Goal: Information Seeking & Learning: Check status

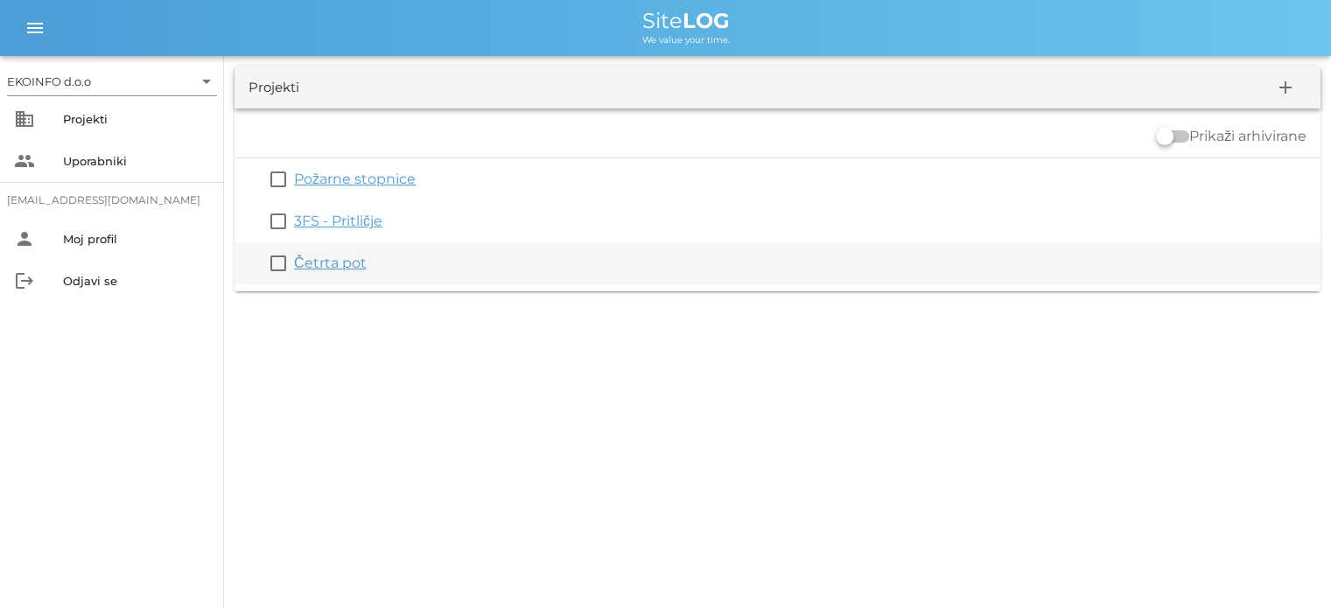
click at [336, 259] on link "Četrta pot" at bounding box center [330, 263] width 73 height 17
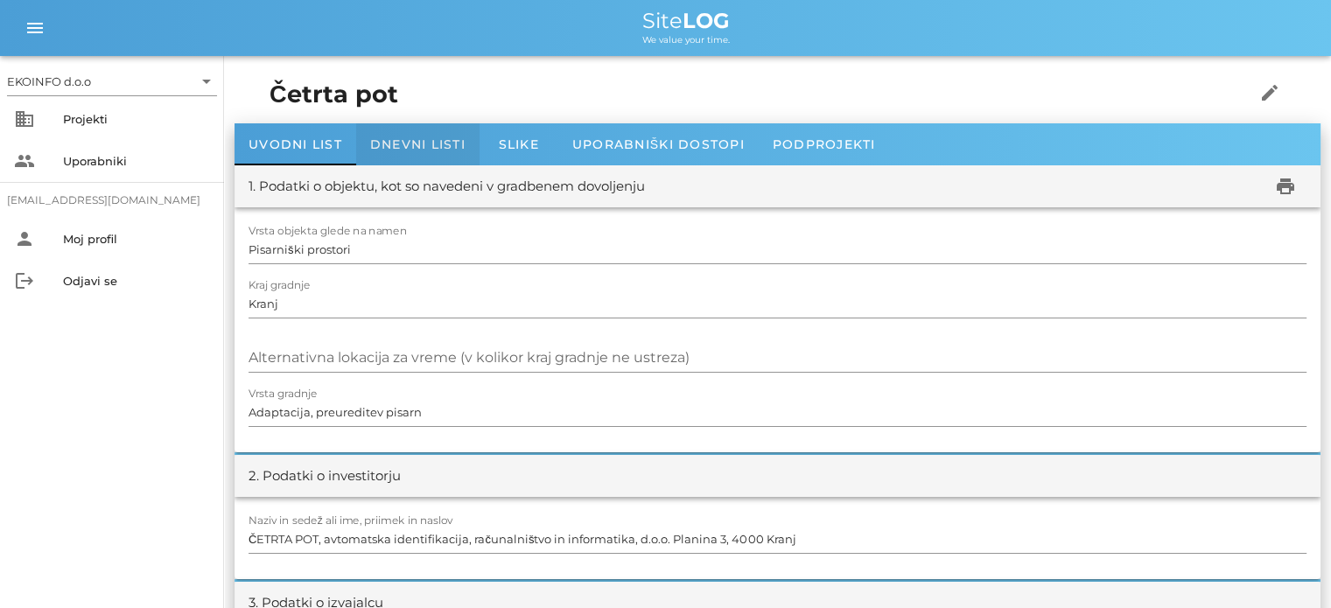
click at [386, 149] on span "Dnevni listi" at bounding box center [417, 144] width 95 height 16
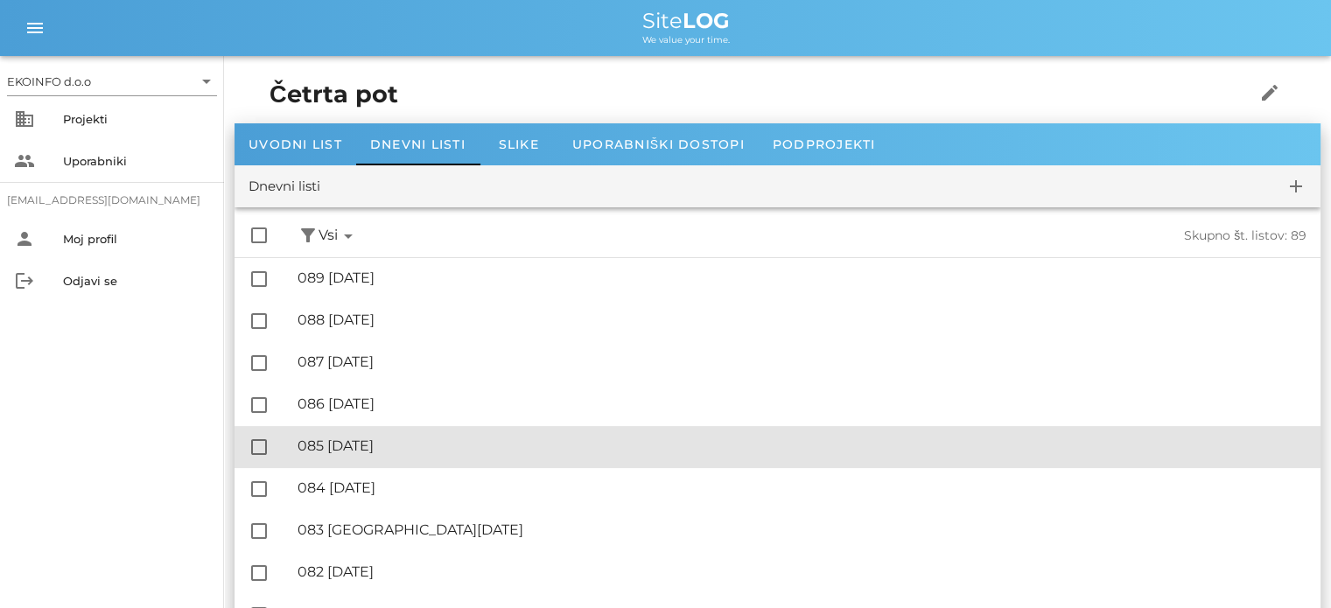
click at [394, 440] on div "🔏 085 [DATE]" at bounding box center [801, 445] width 1009 height 17
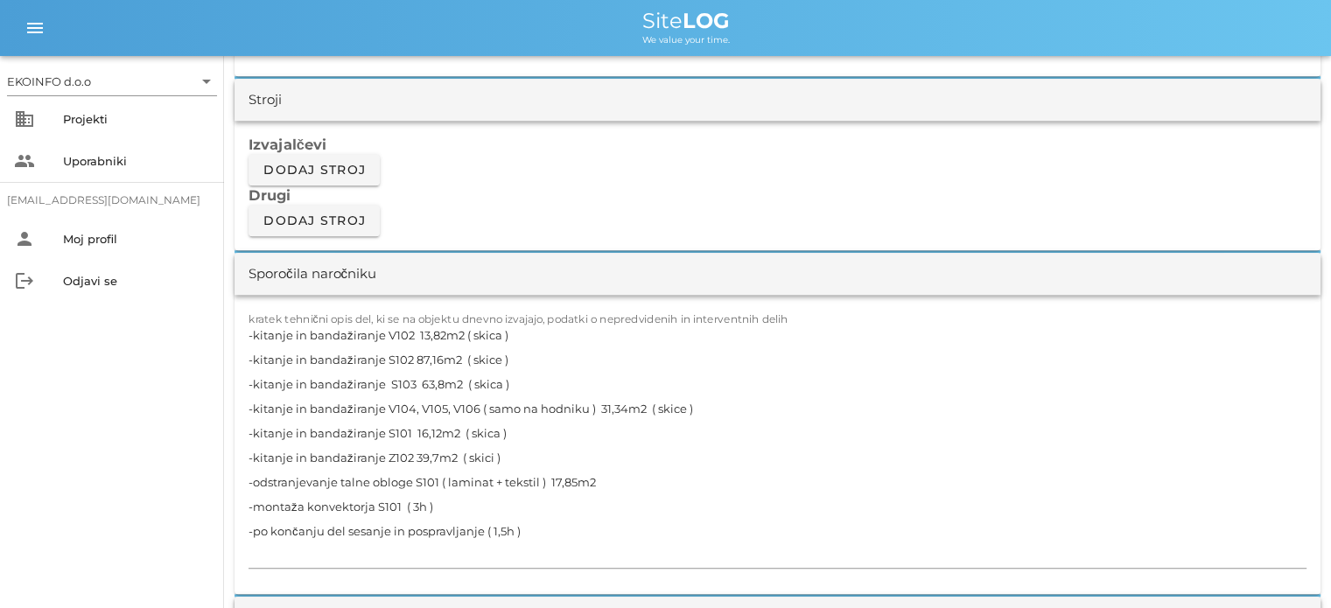
scroll to position [1575, 0]
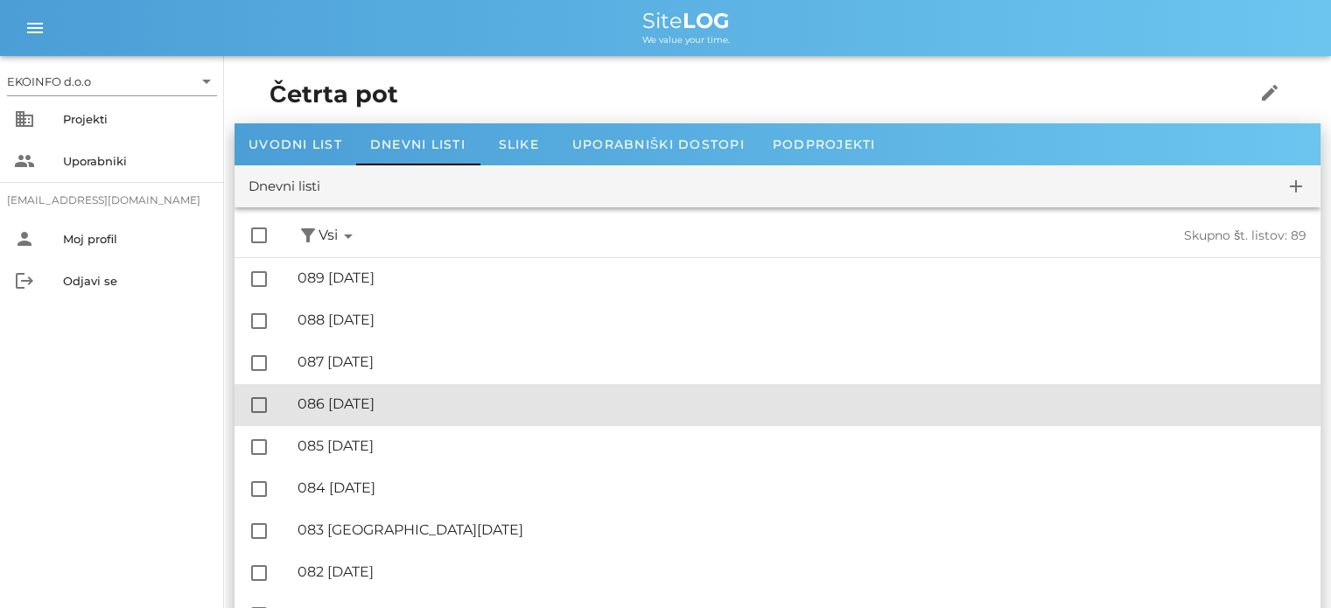
click at [408, 399] on div "🔏 086 [DATE]" at bounding box center [801, 403] width 1009 height 17
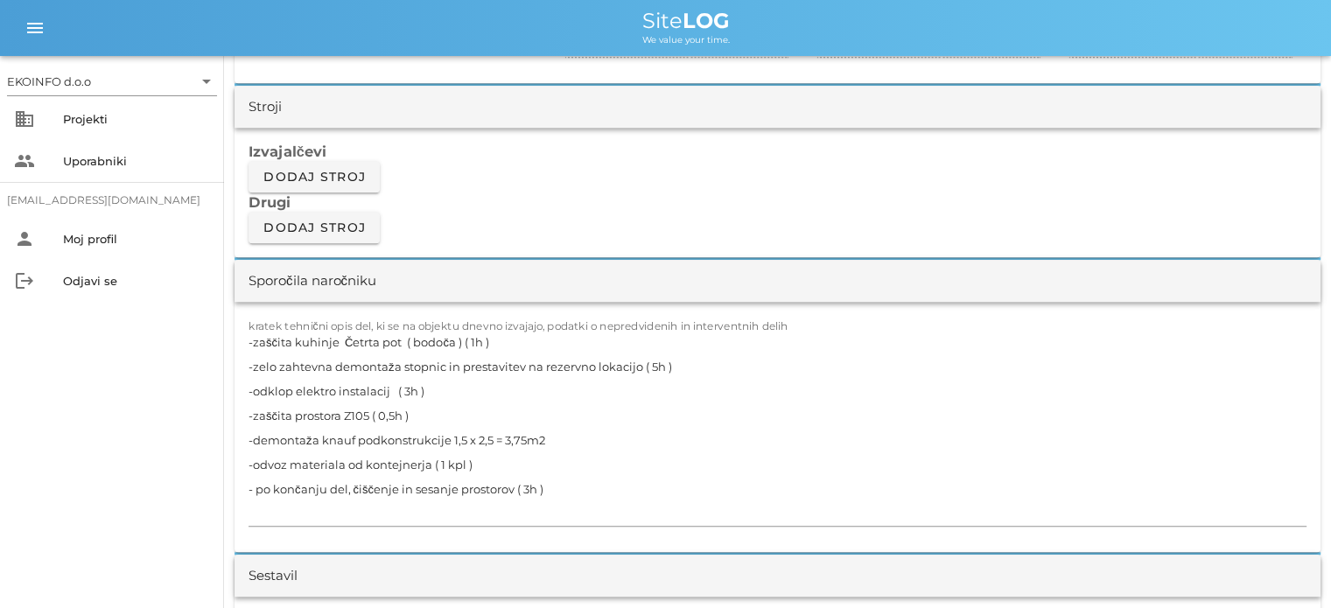
scroll to position [1487, 0]
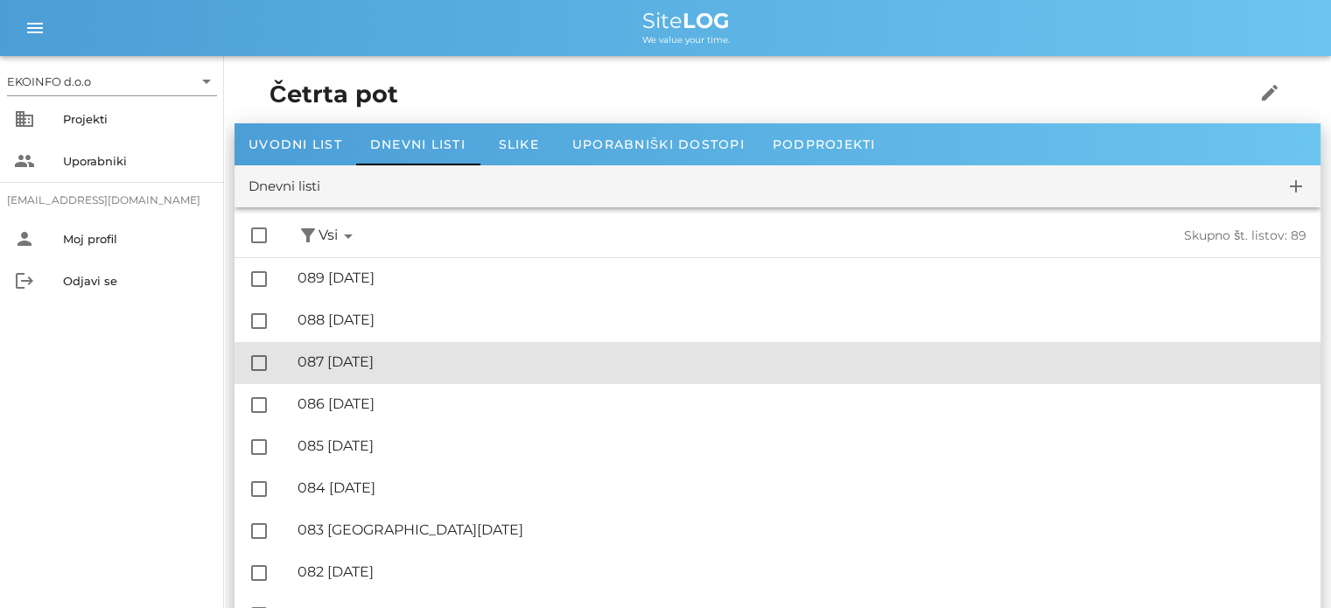
click at [401, 360] on div "🔏 087 [DATE]" at bounding box center [801, 361] width 1009 height 17
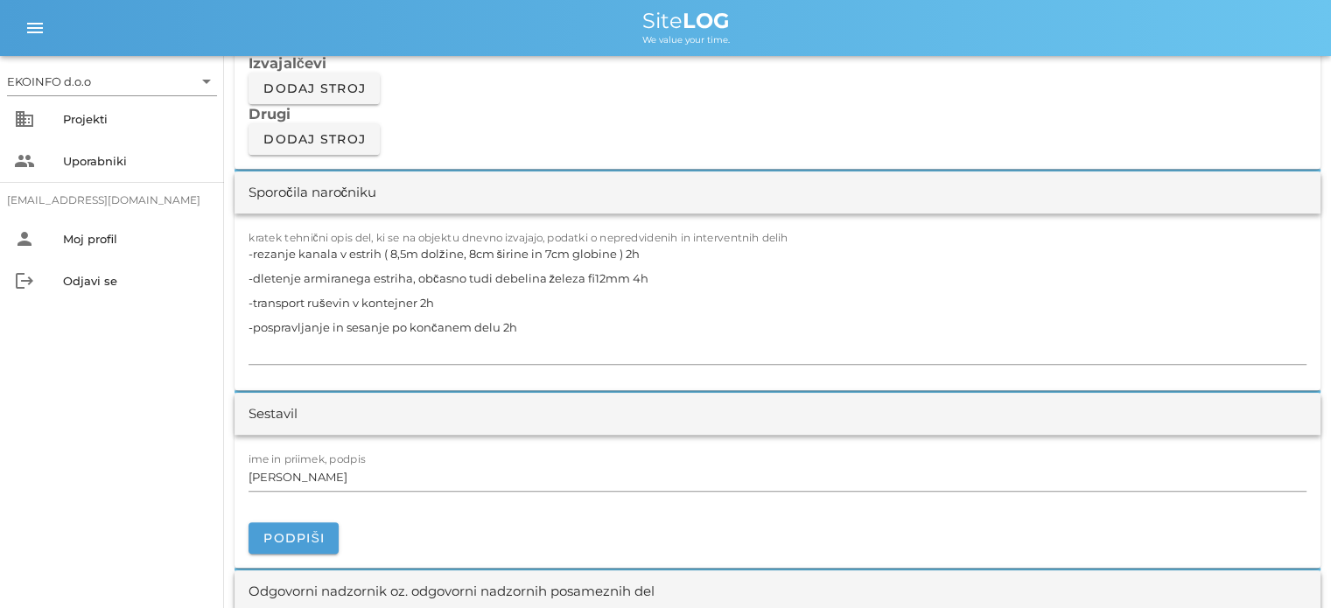
scroll to position [1575, 0]
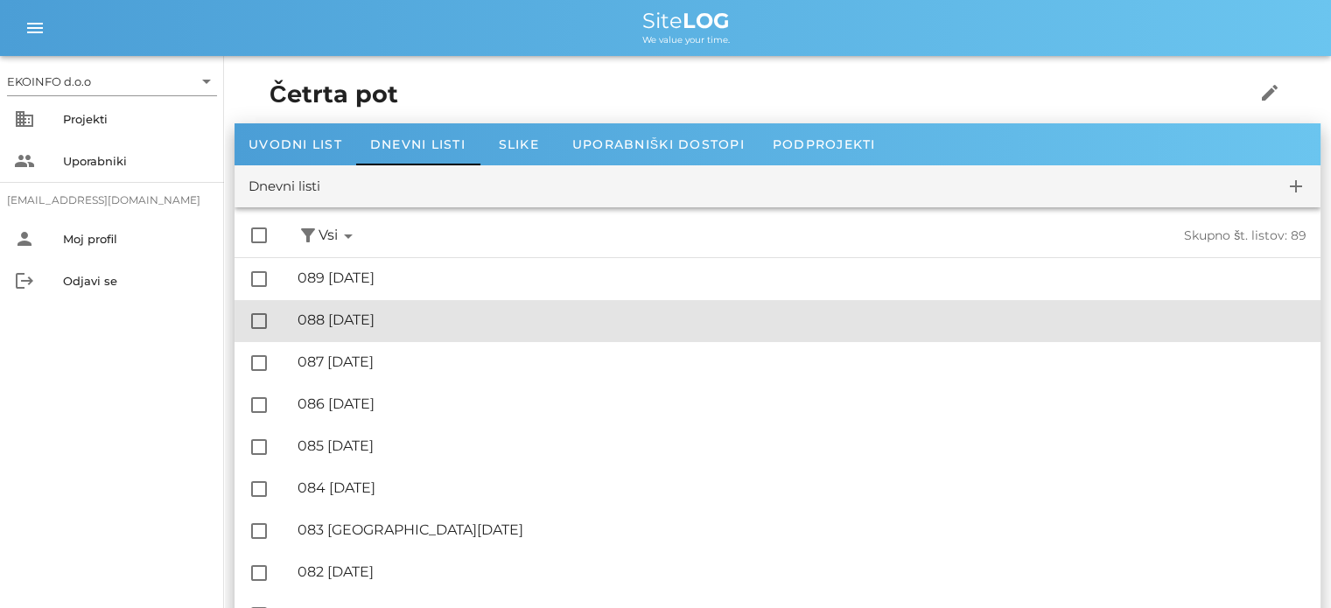
click at [385, 315] on div "🔏 088 [DATE]" at bounding box center [801, 319] width 1009 height 17
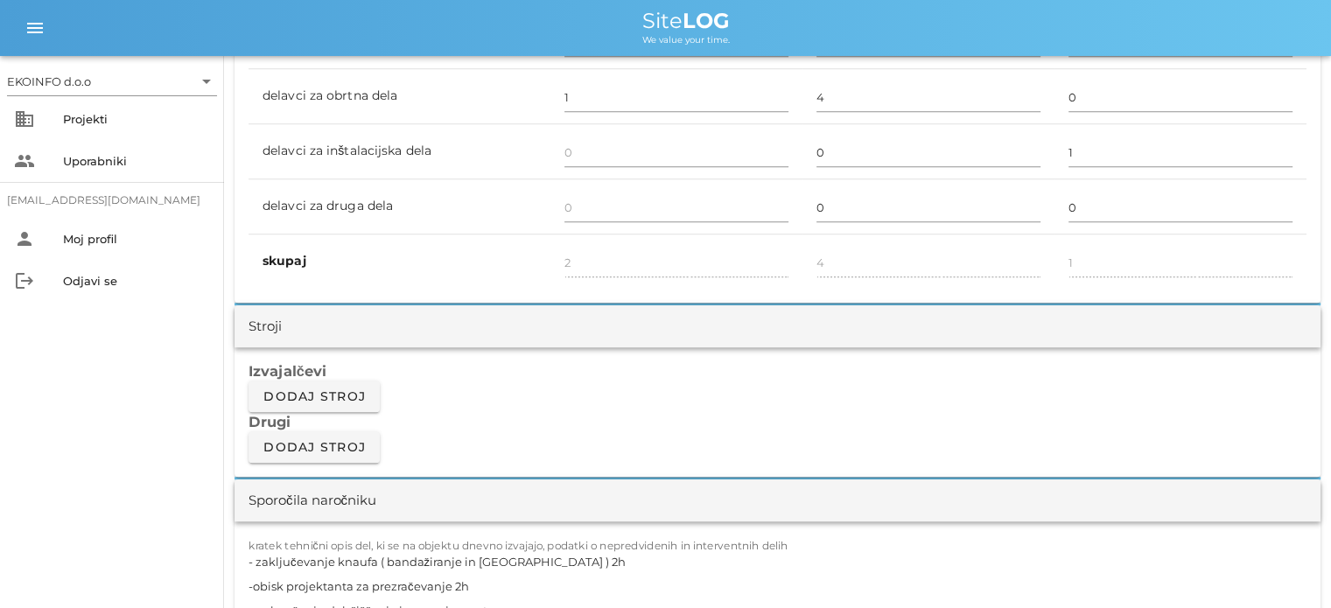
scroll to position [1575, 0]
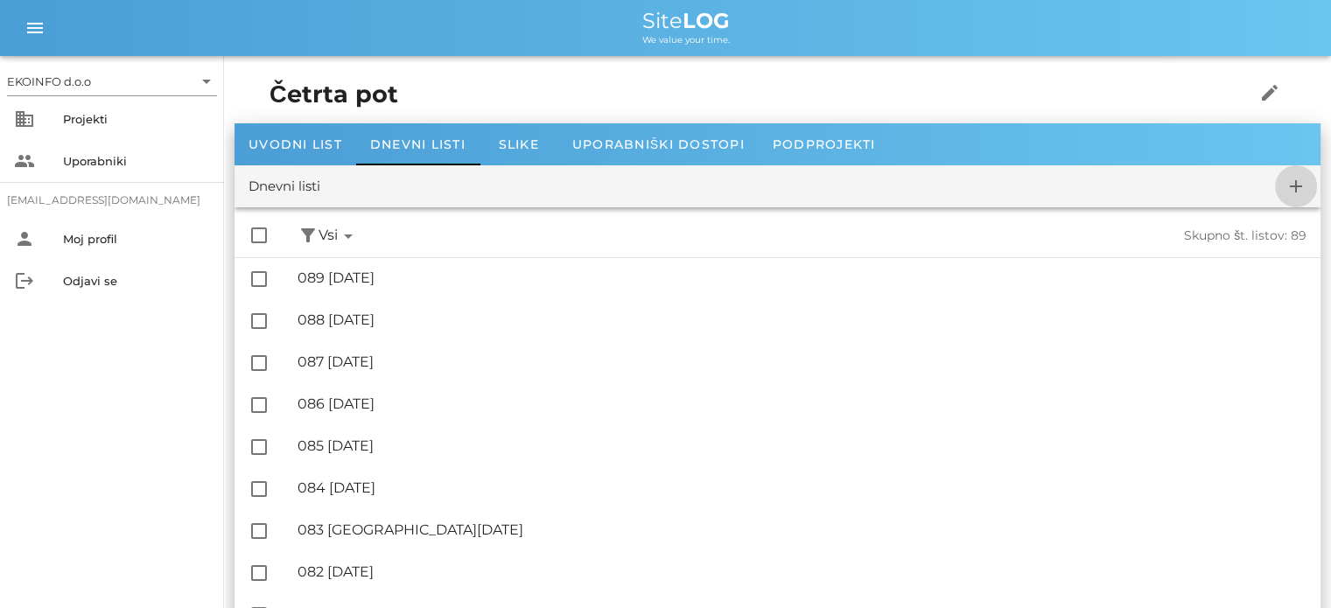
click at [1291, 188] on icon "add" at bounding box center [1295, 186] width 21 height 21
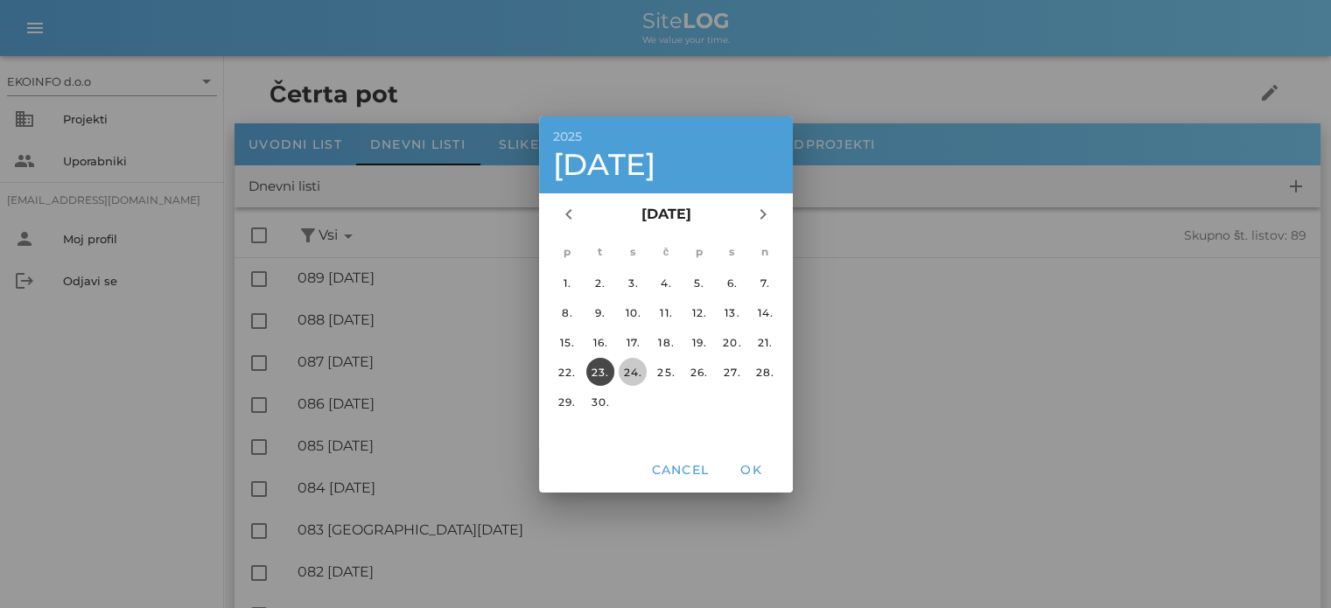
click at [632, 370] on div "24." at bounding box center [633, 371] width 28 height 13
click at [749, 468] on span "OK" at bounding box center [751, 470] width 42 height 16
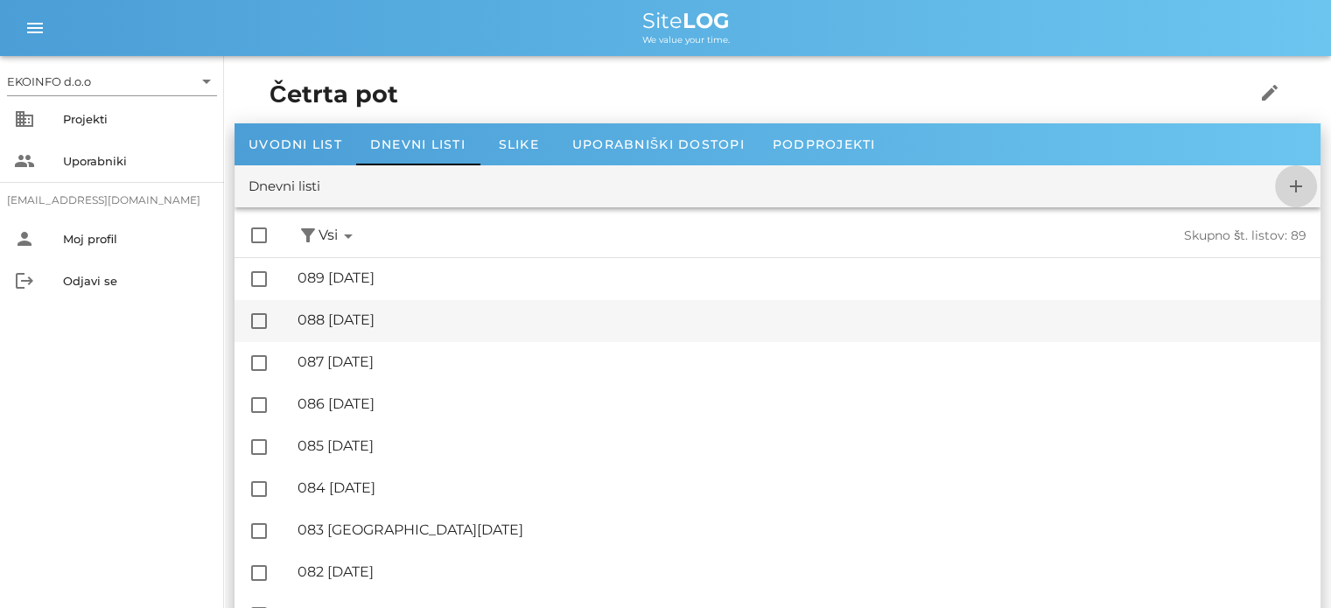
checkbox input "false"
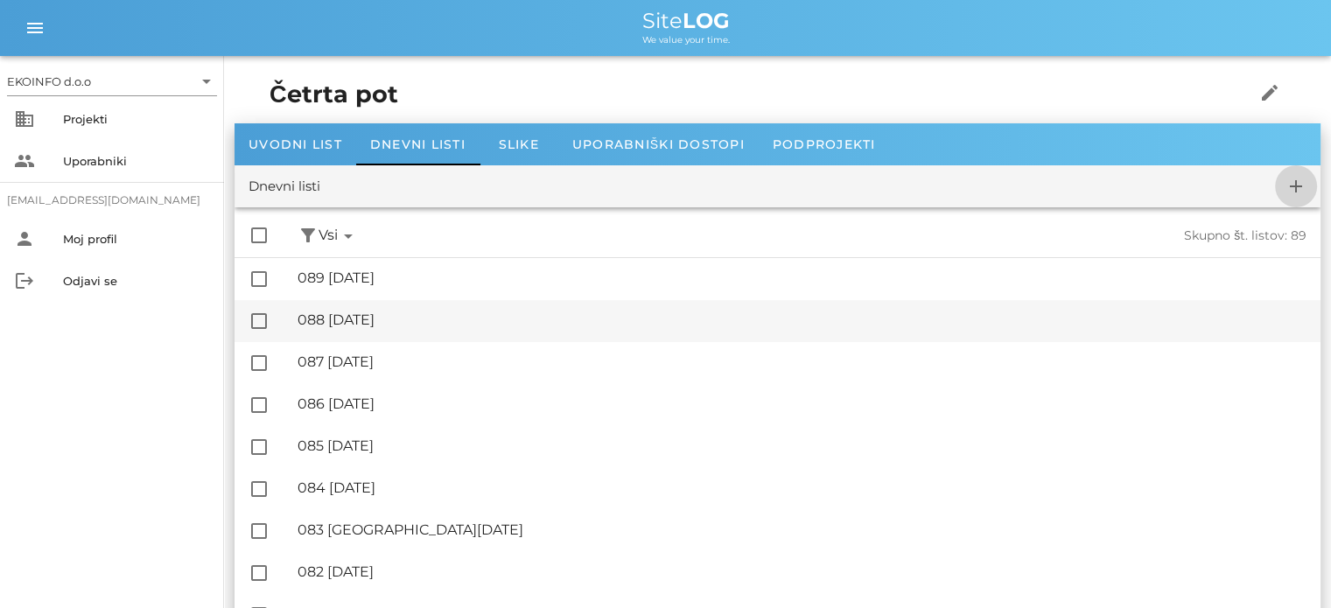
checkbox input "false"
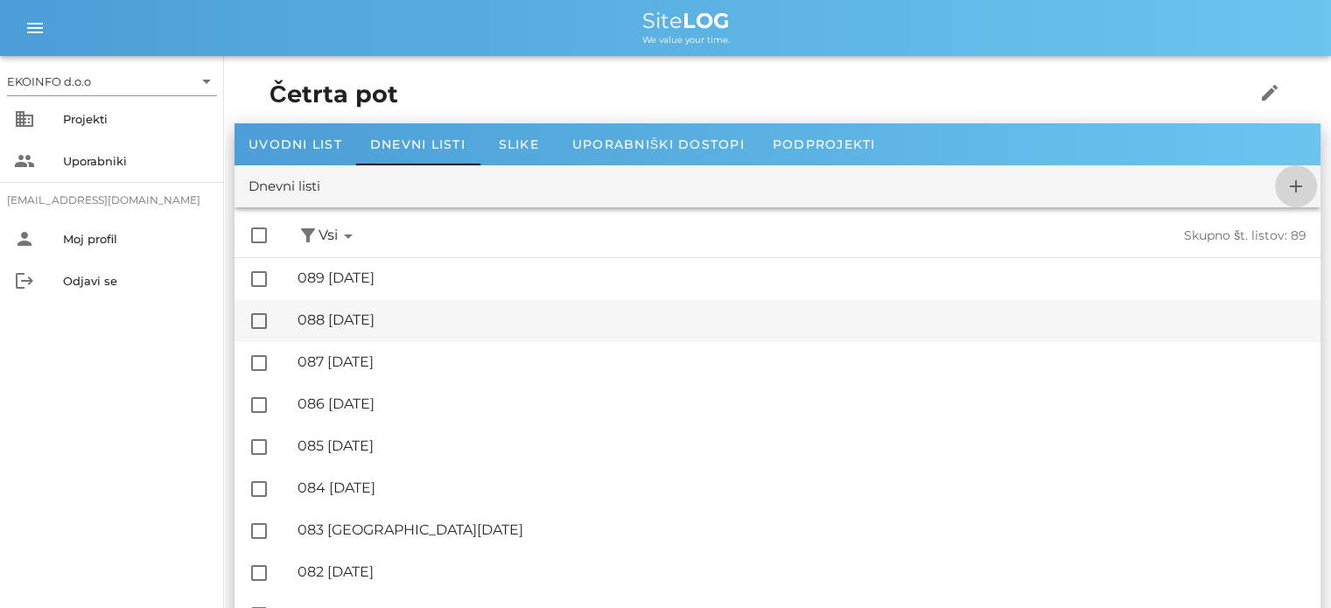
checkbox input "false"
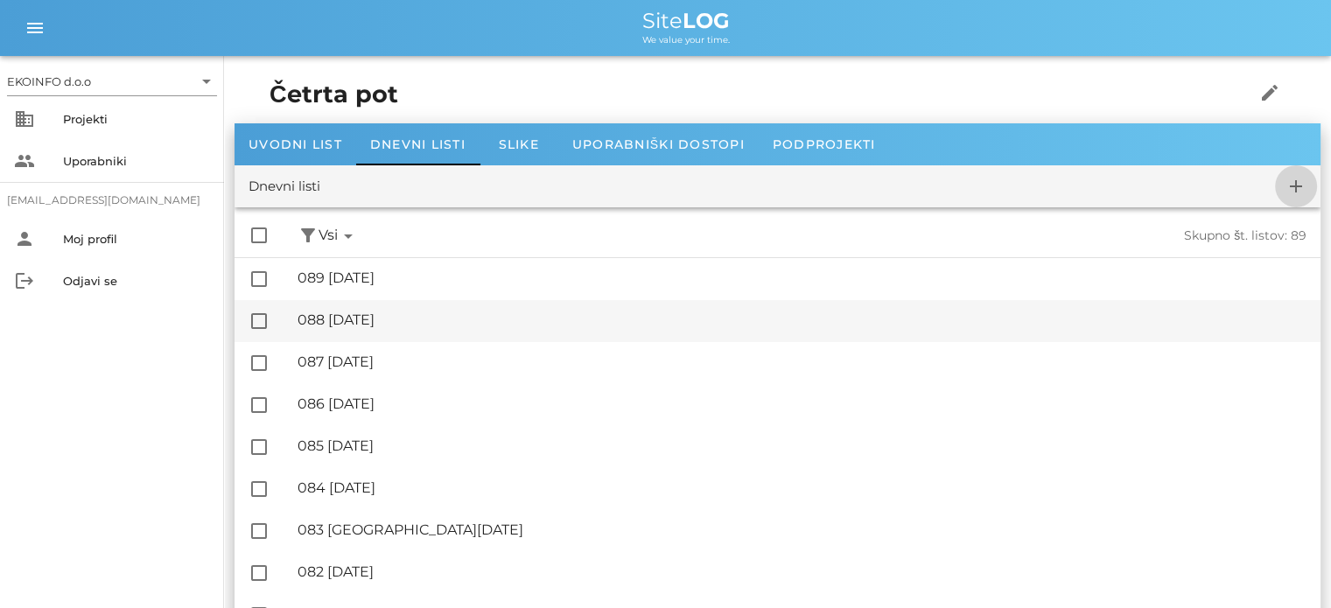
checkbox input "false"
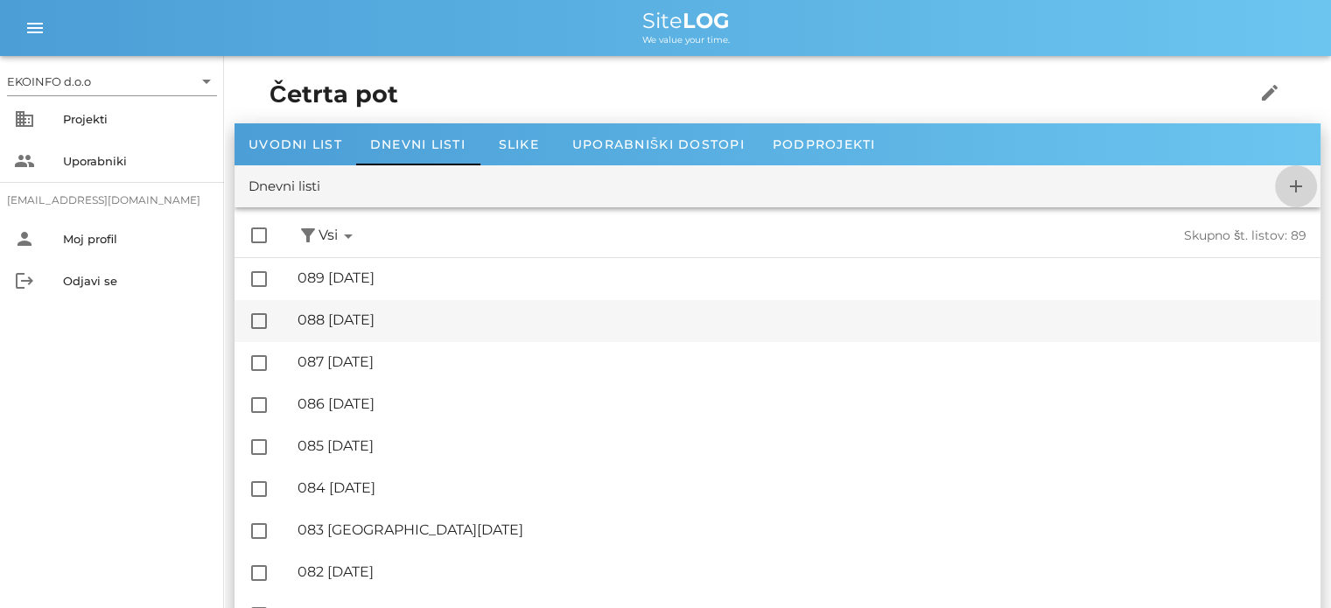
checkbox input "false"
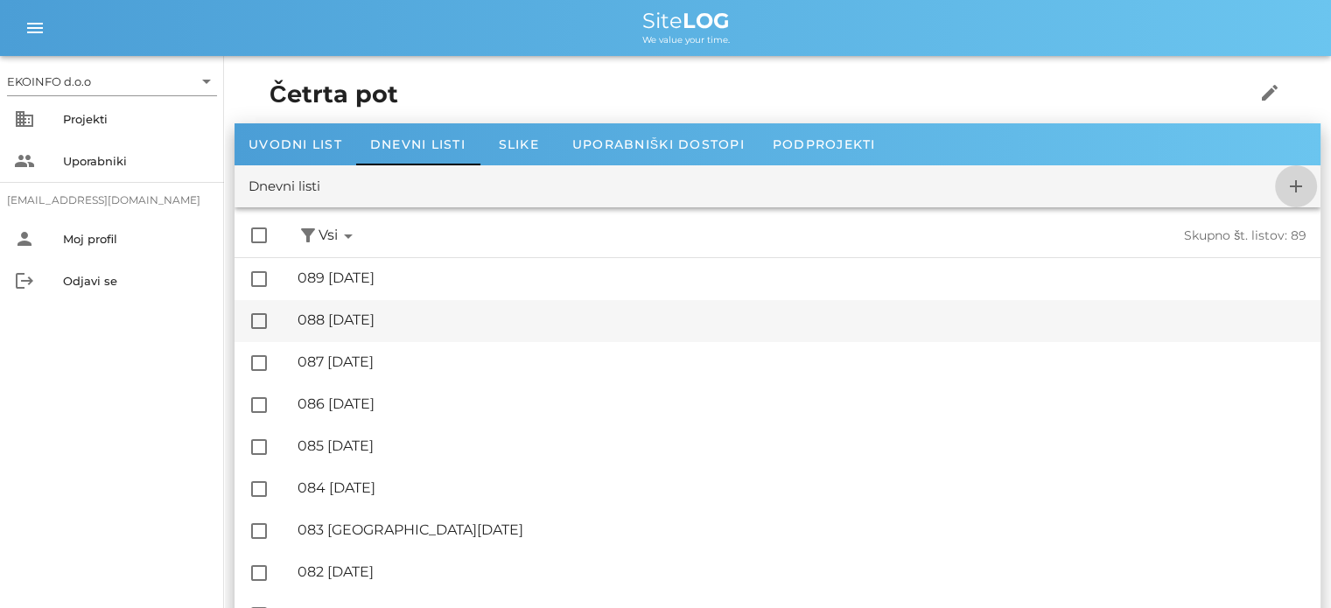
checkbox input "false"
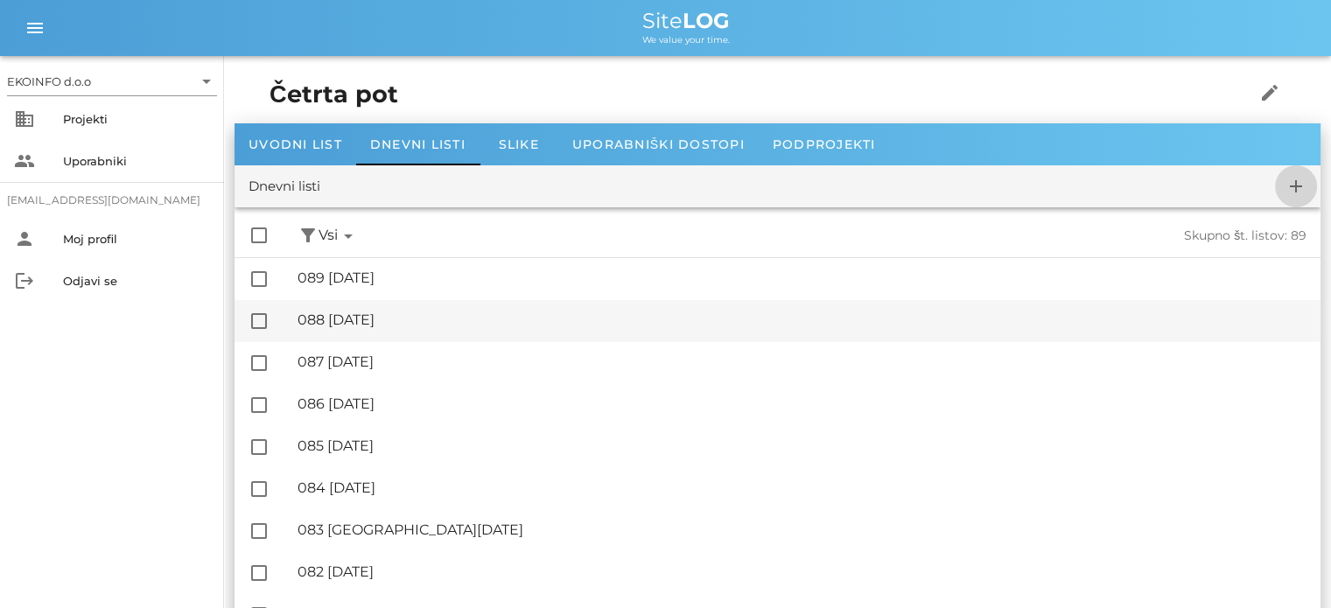
checkbox input "false"
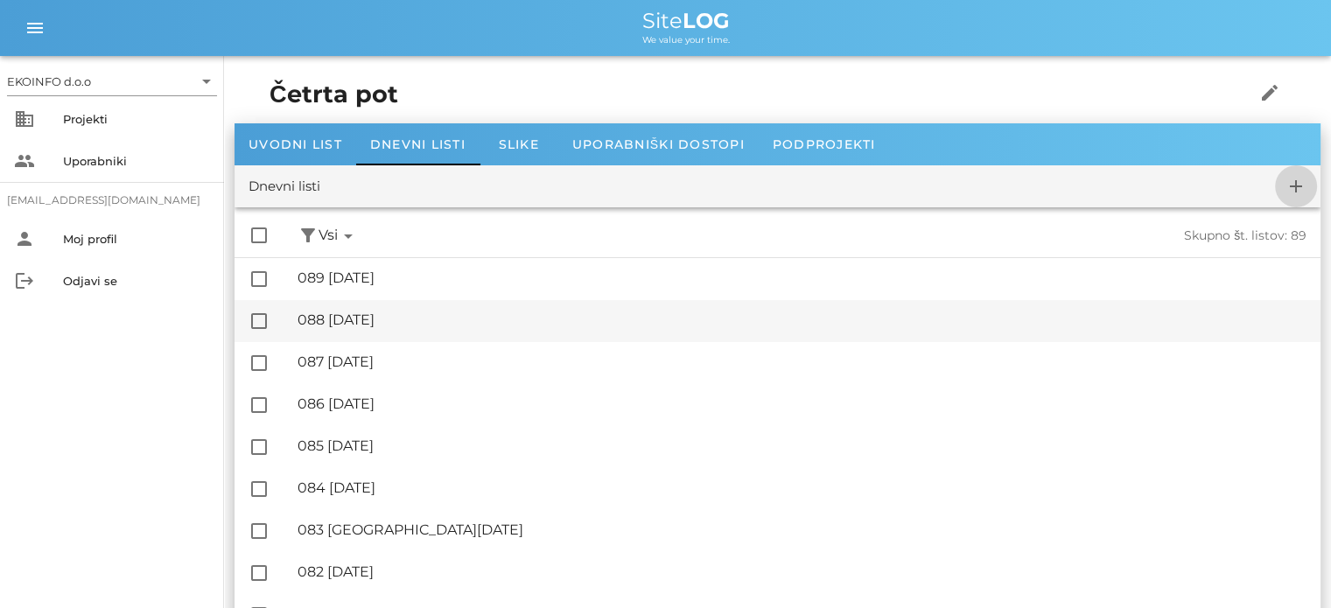
checkbox input "false"
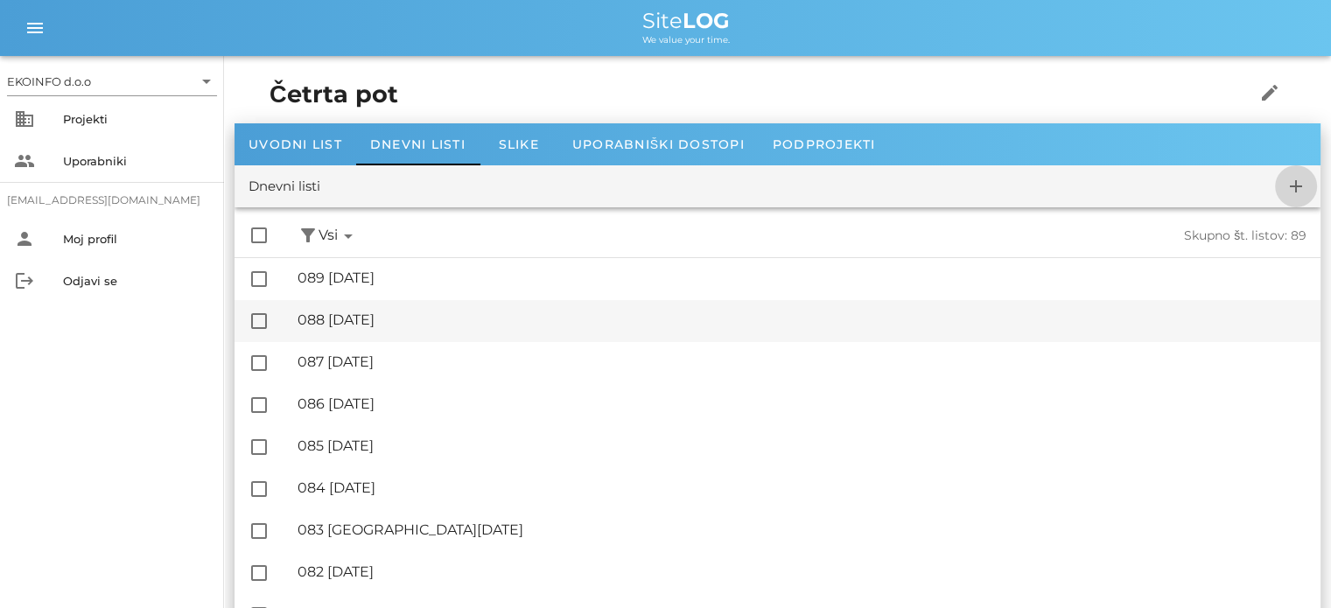
checkbox input "false"
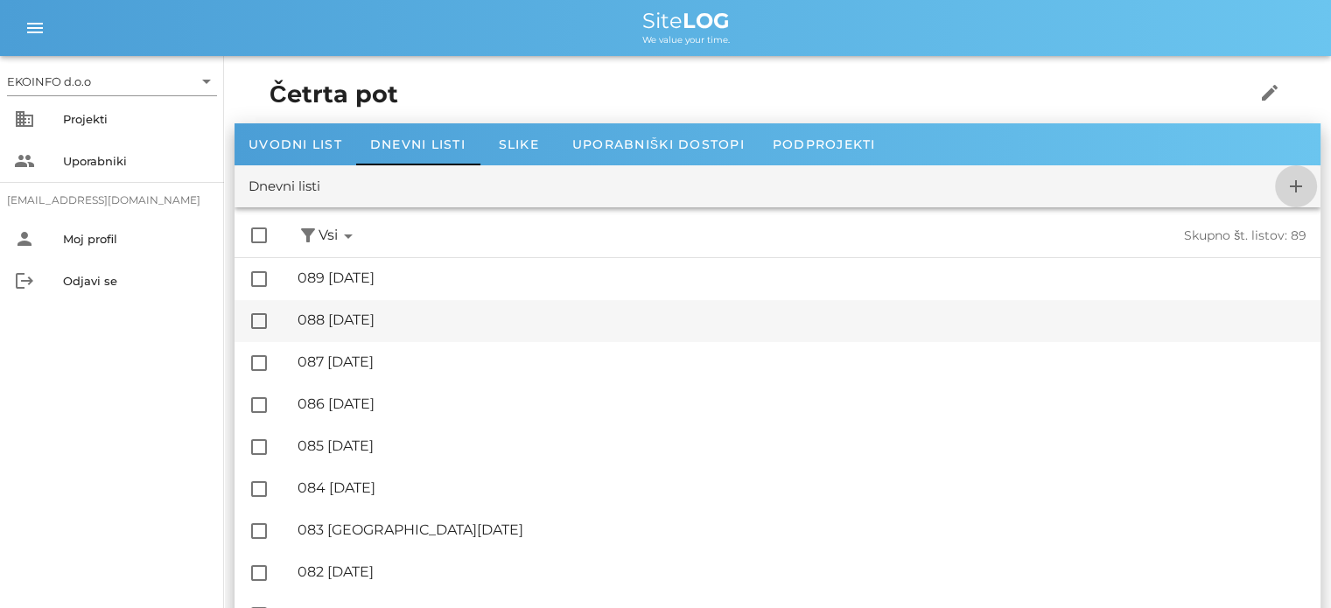
checkbox input "false"
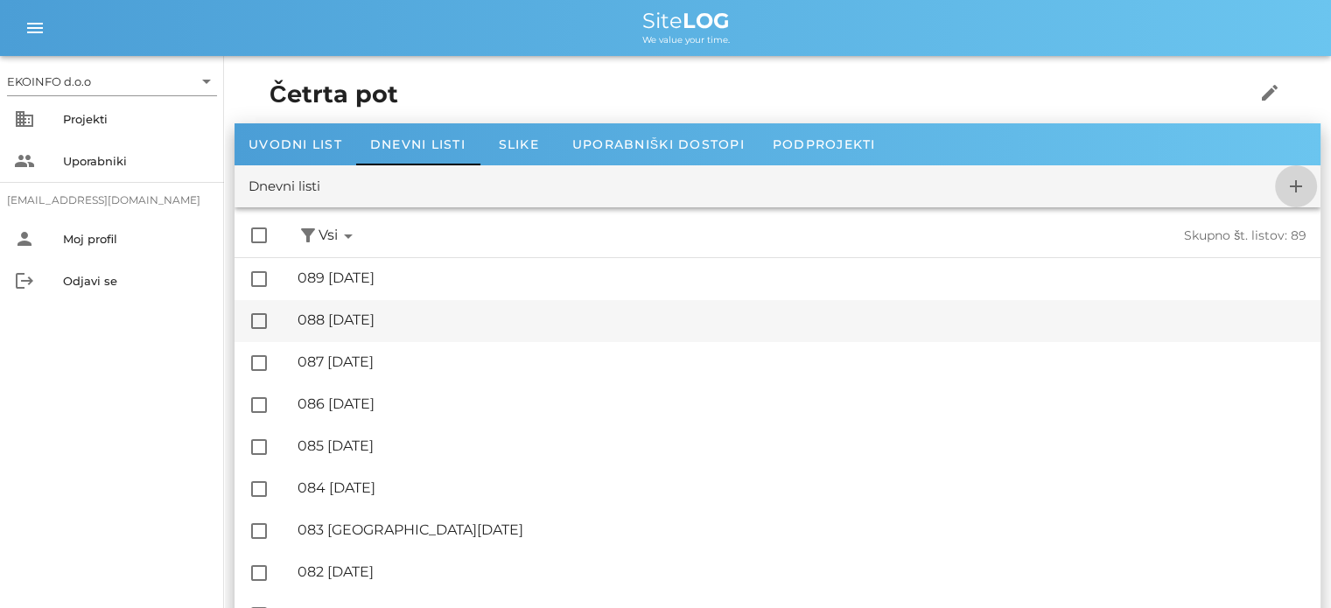
checkbox input "false"
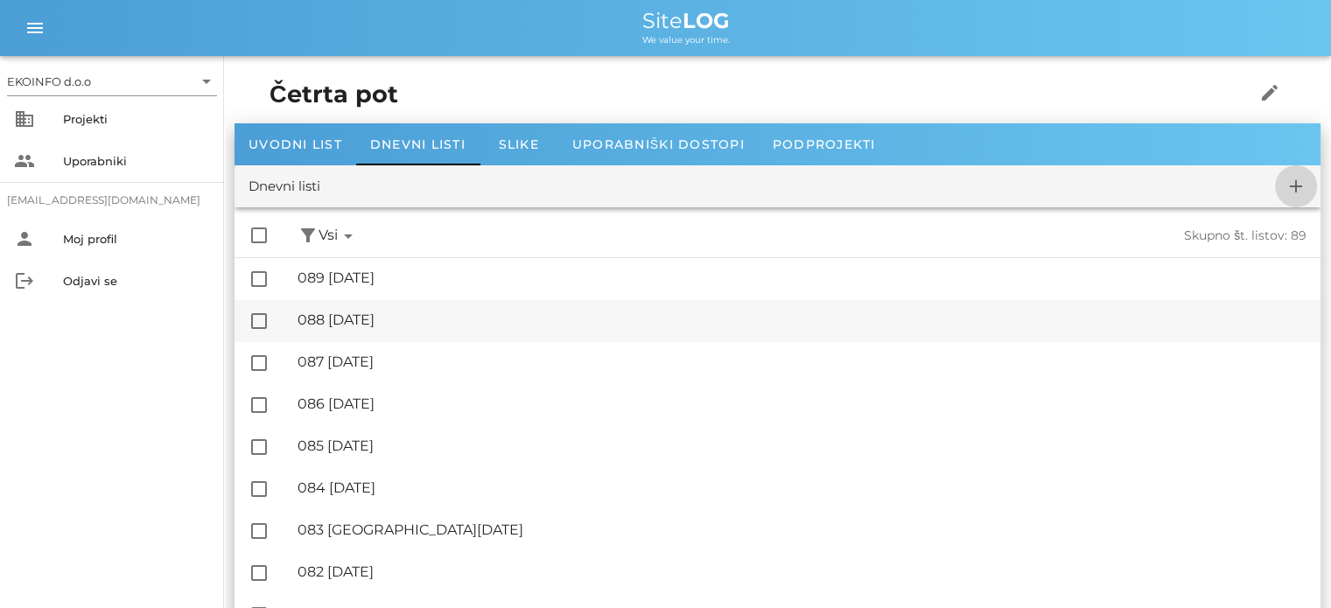
checkbox input "false"
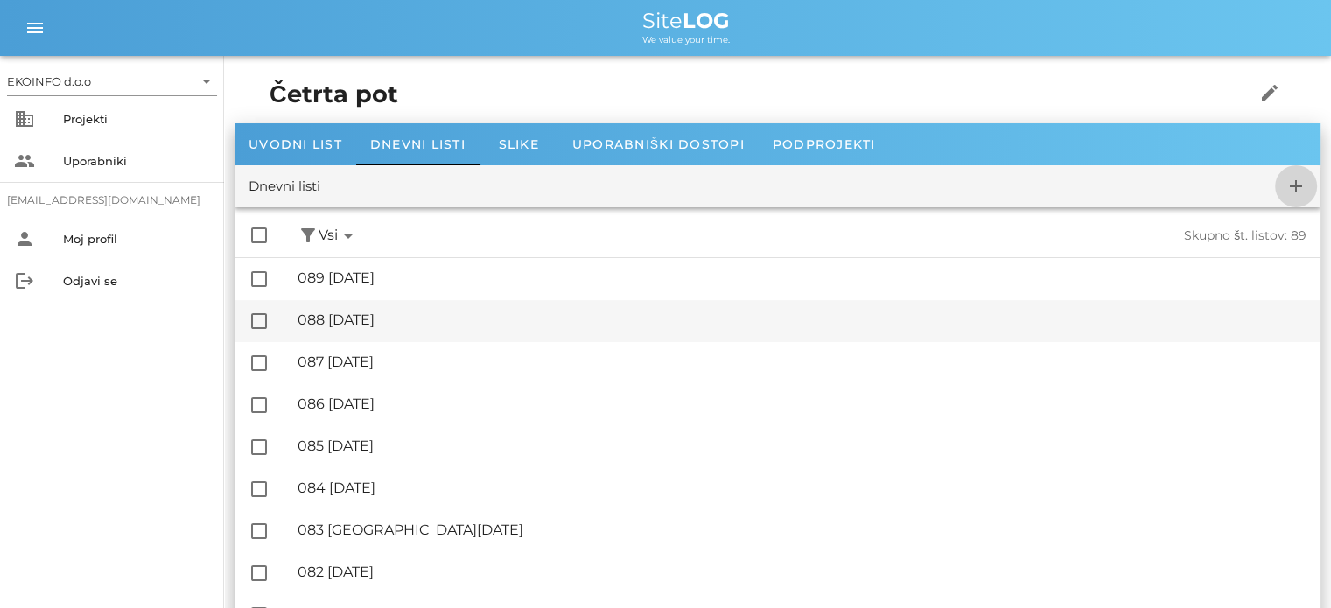
checkbox input "false"
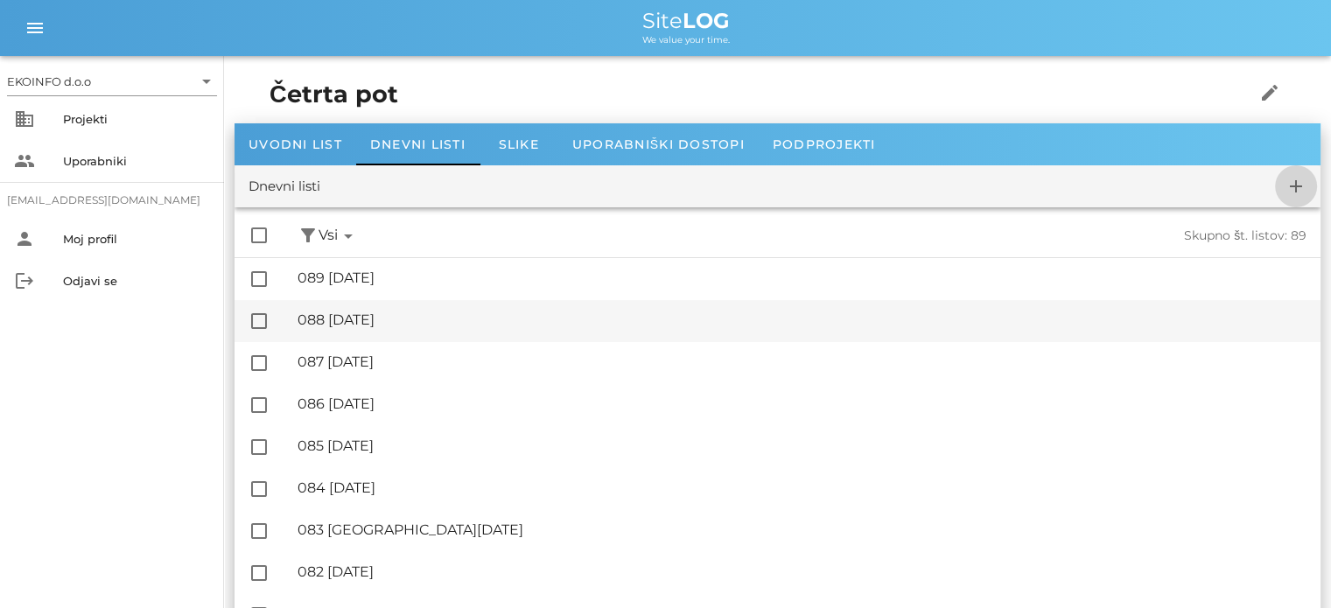
checkbox input "false"
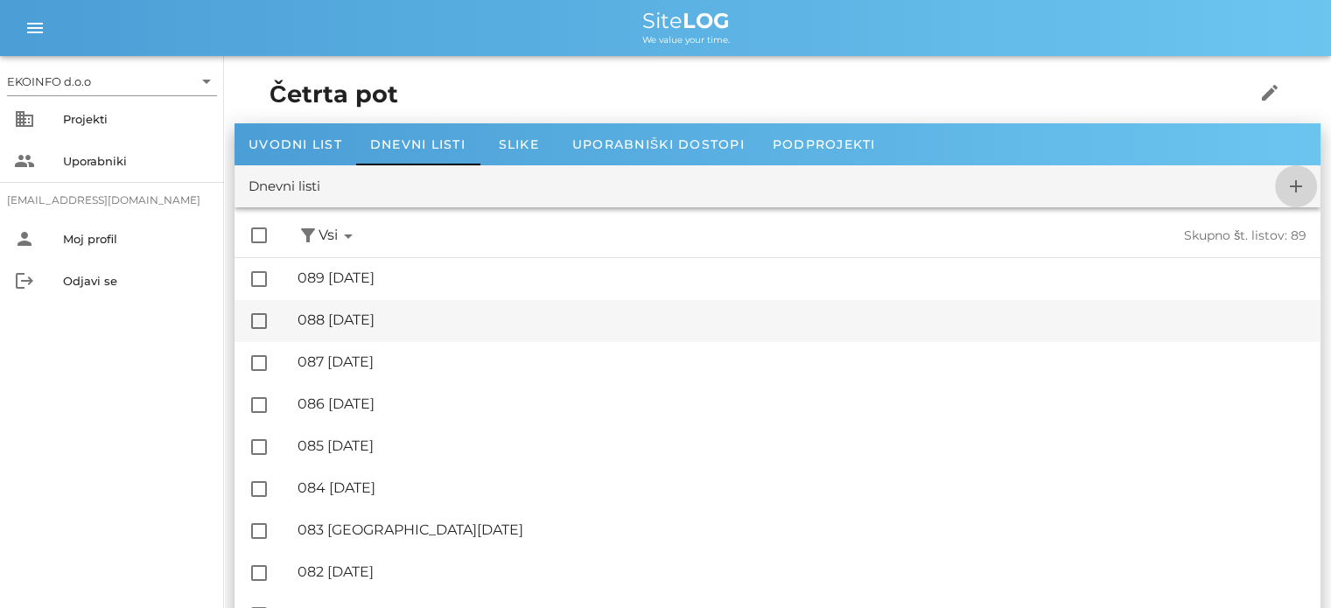
checkbox input "false"
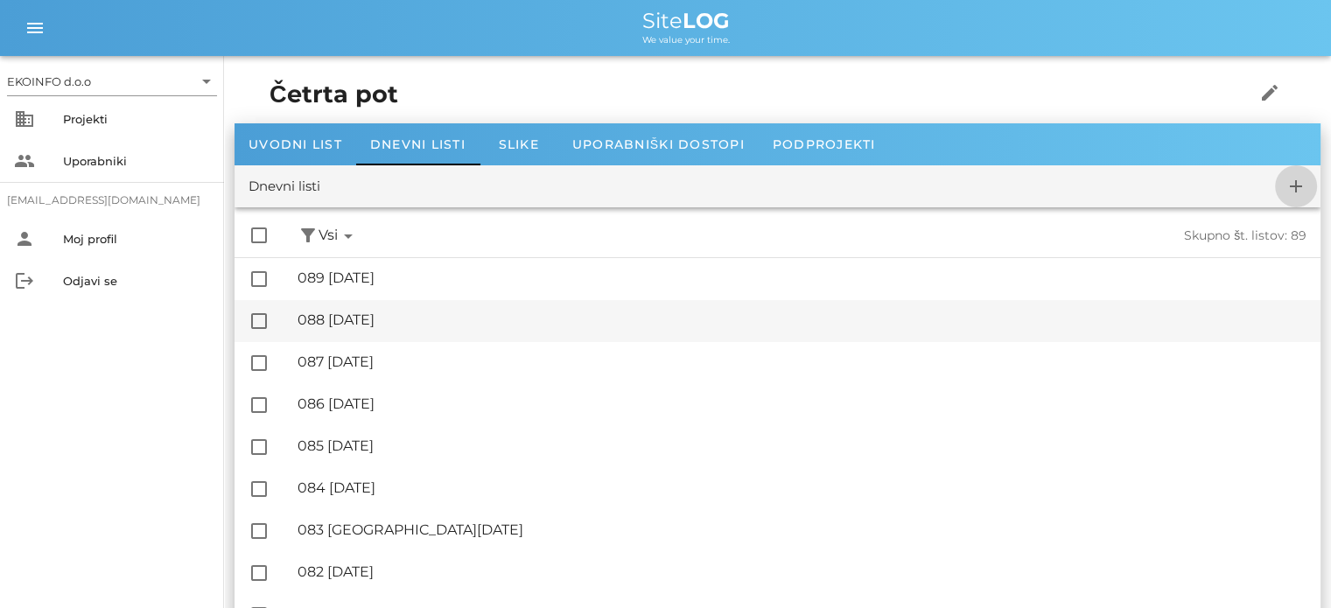
checkbox input "false"
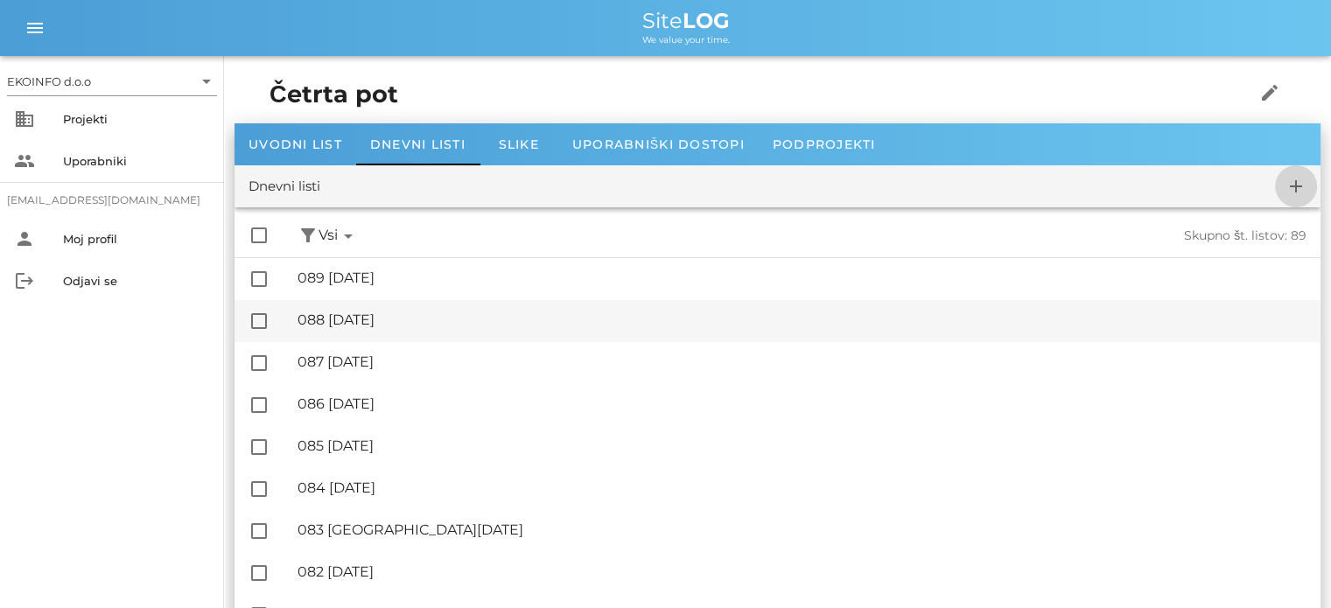
checkbox input "false"
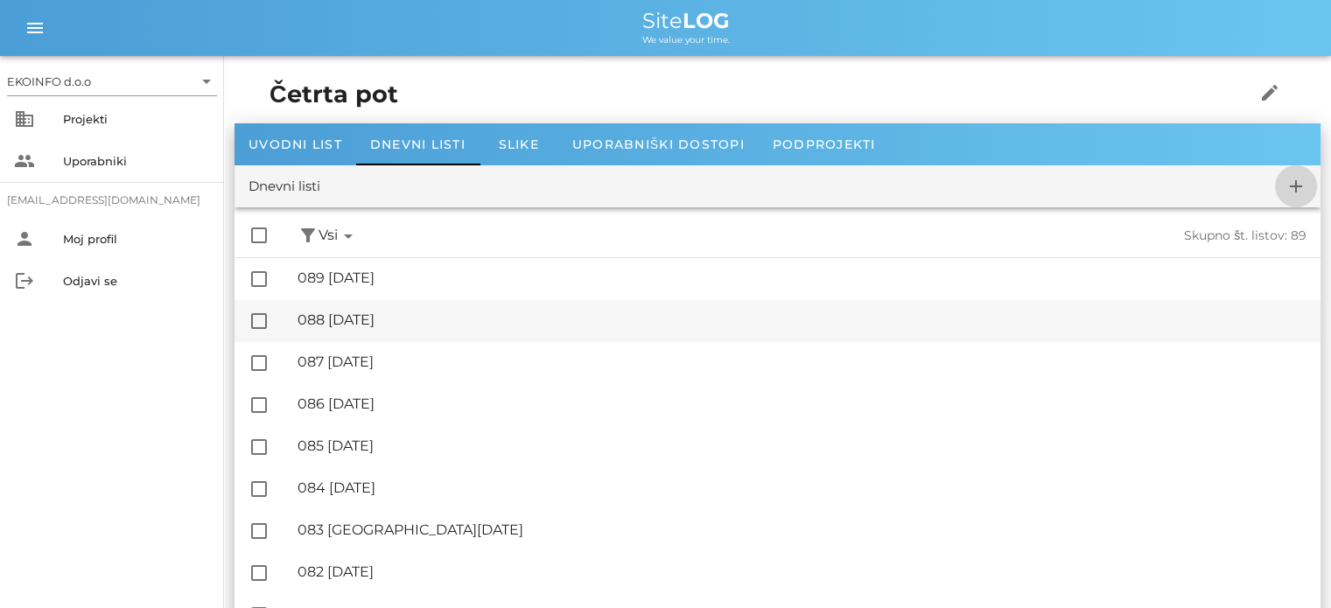
checkbox input "false"
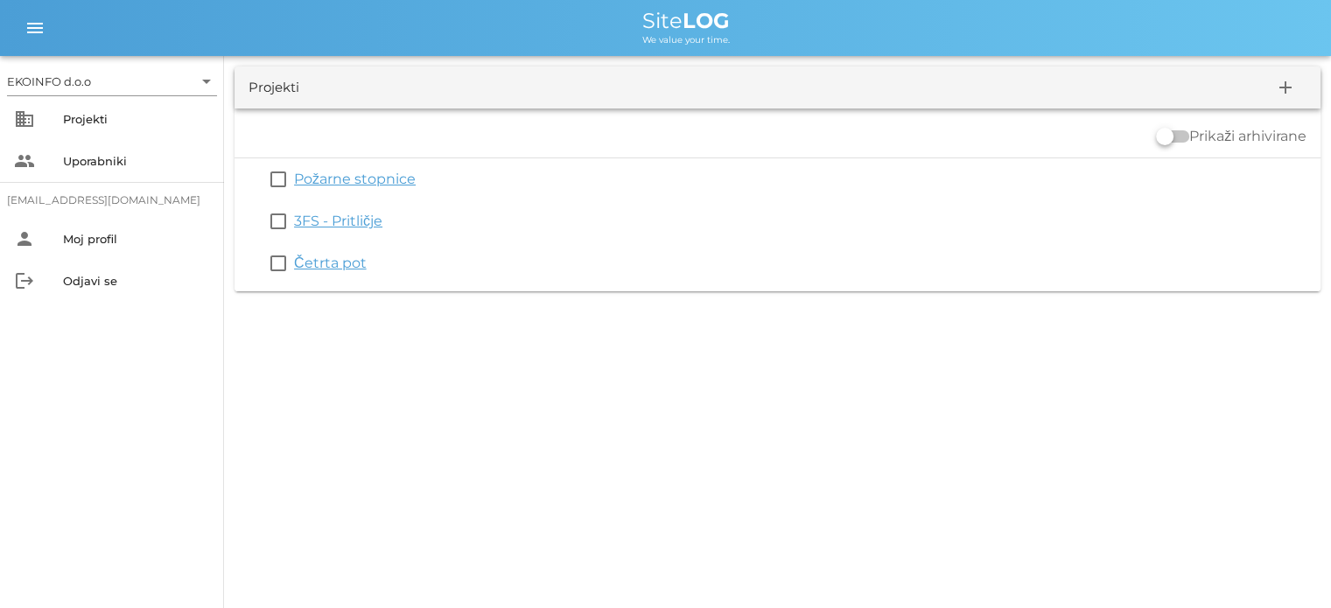
drag, startPoint x: 340, startPoint y: 220, endPoint x: 340, endPoint y: 242, distance: 22.7
click at [340, 220] on link "3FS - Pritličje" at bounding box center [338, 221] width 88 height 17
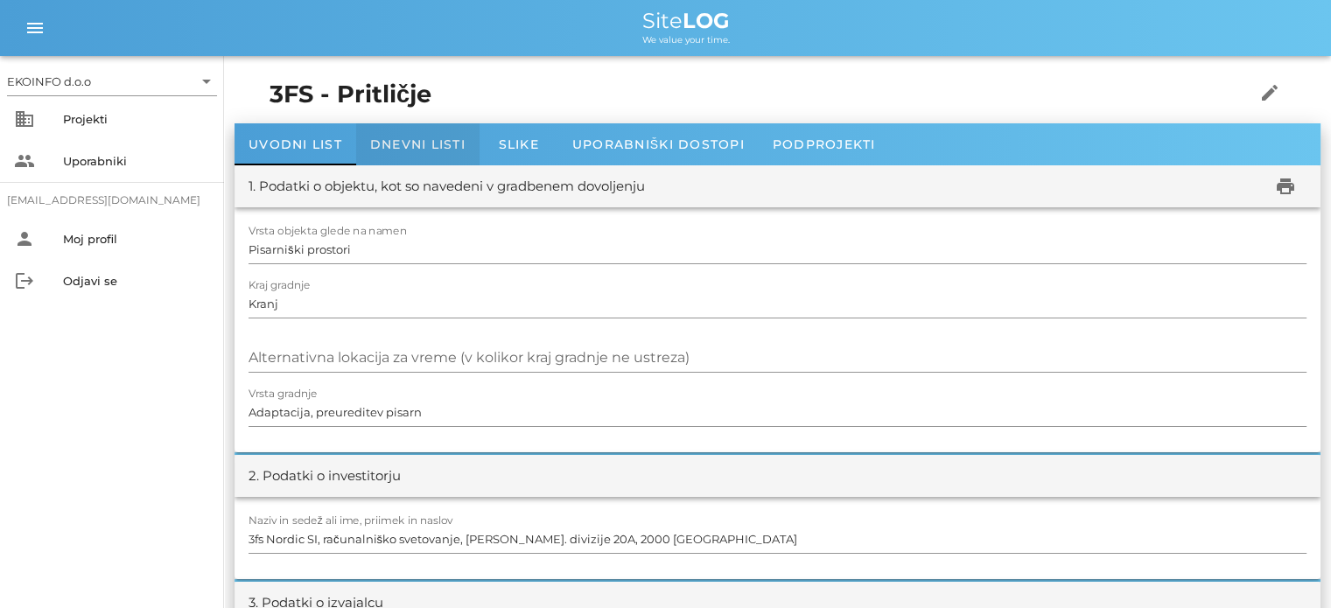
click at [395, 150] on span "Dnevni listi" at bounding box center [417, 144] width 95 height 16
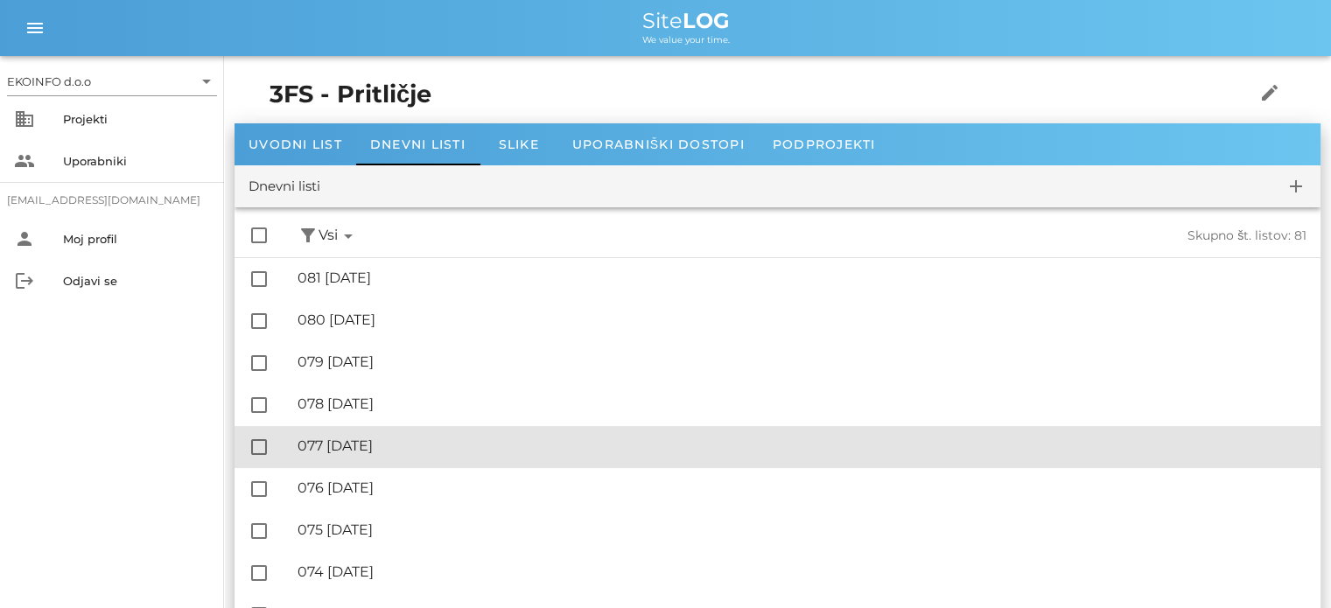
click at [392, 440] on div "🔏 077 [DATE]" at bounding box center [801, 445] width 1009 height 17
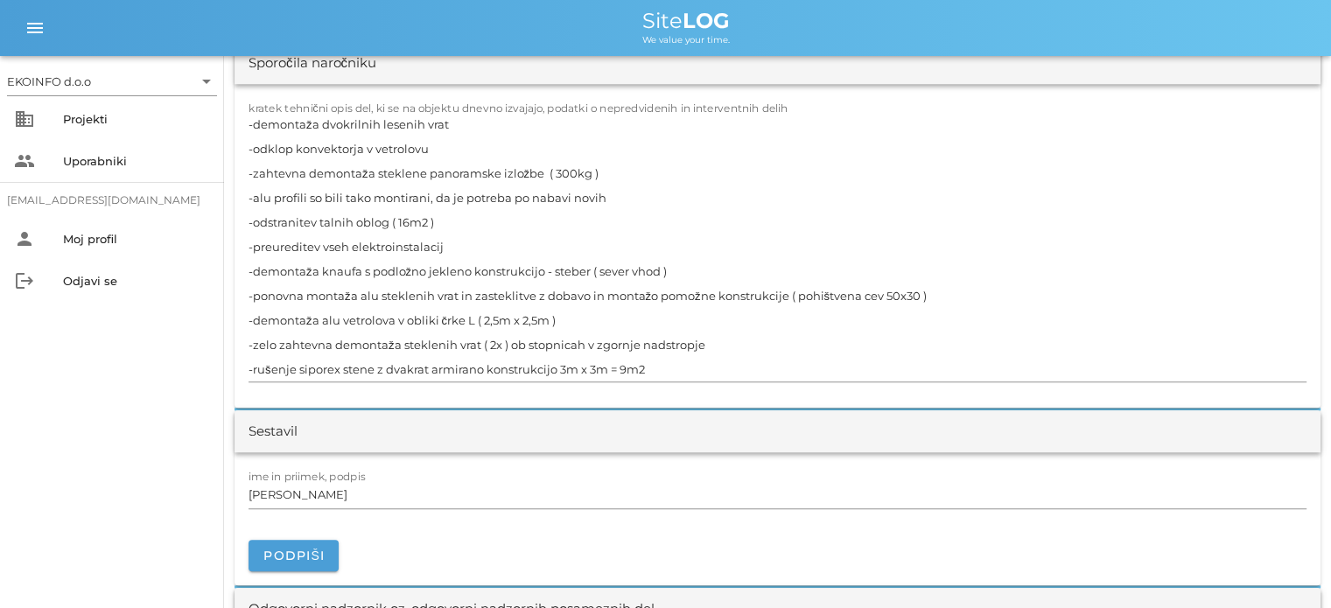
scroll to position [1575, 0]
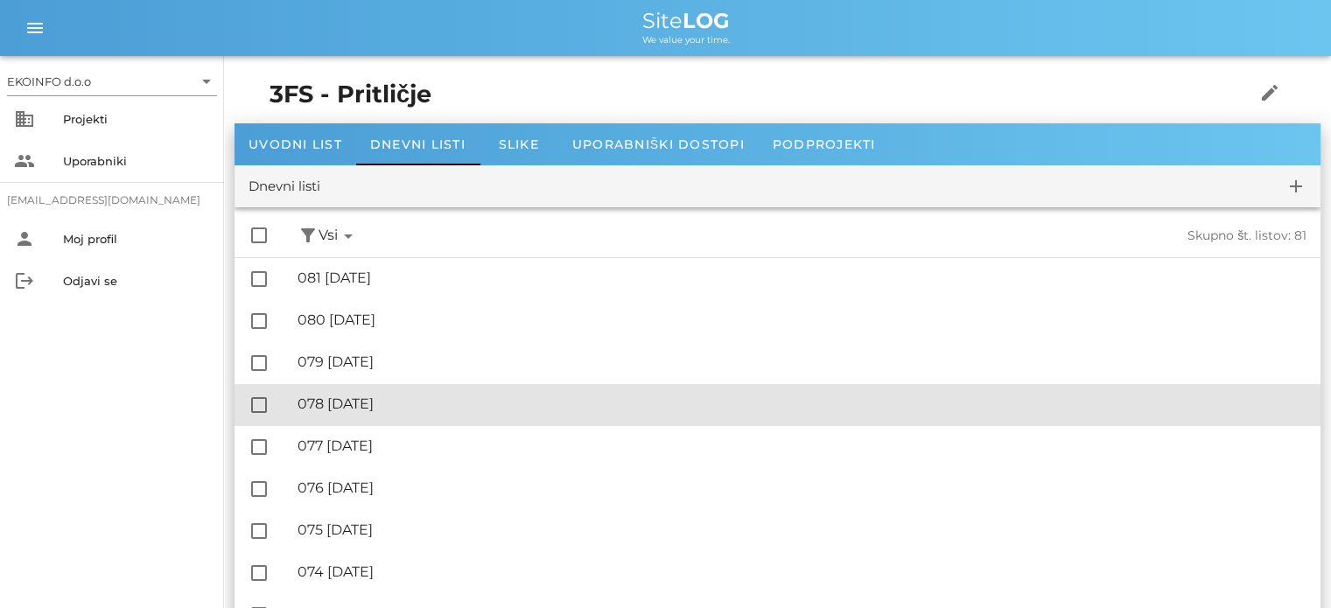
click at [392, 404] on div "🔏 078 [DATE]" at bounding box center [801, 403] width 1009 height 17
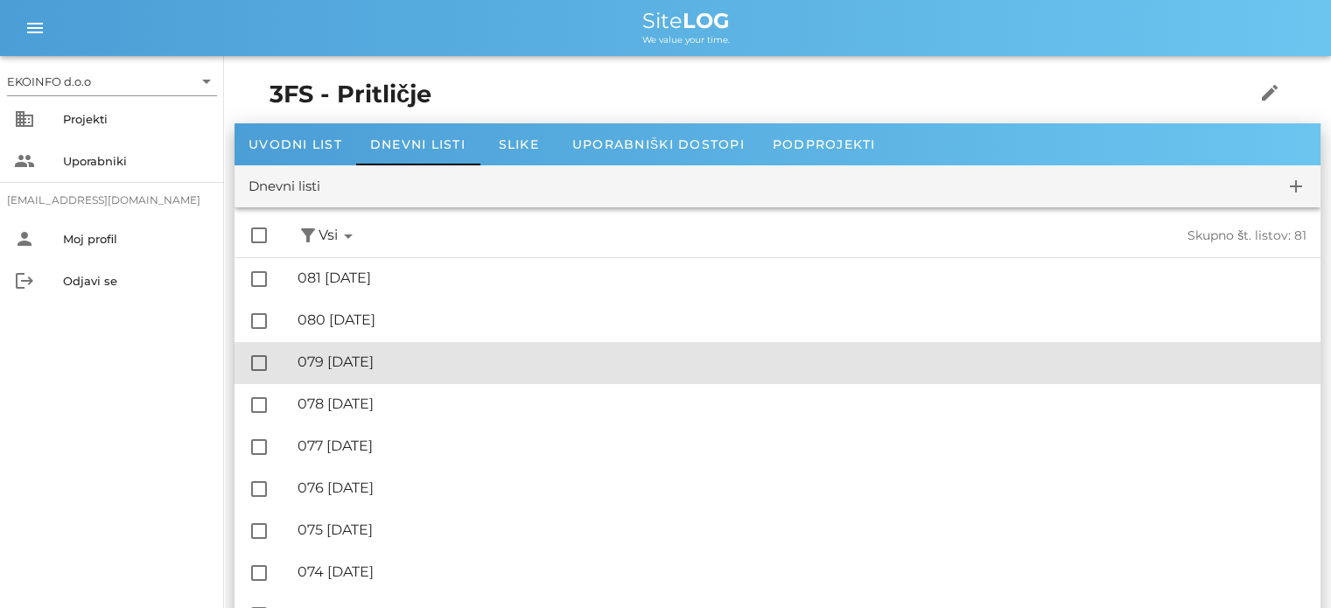
click at [405, 360] on div "🔏 079 [DATE]" at bounding box center [801, 361] width 1009 height 17
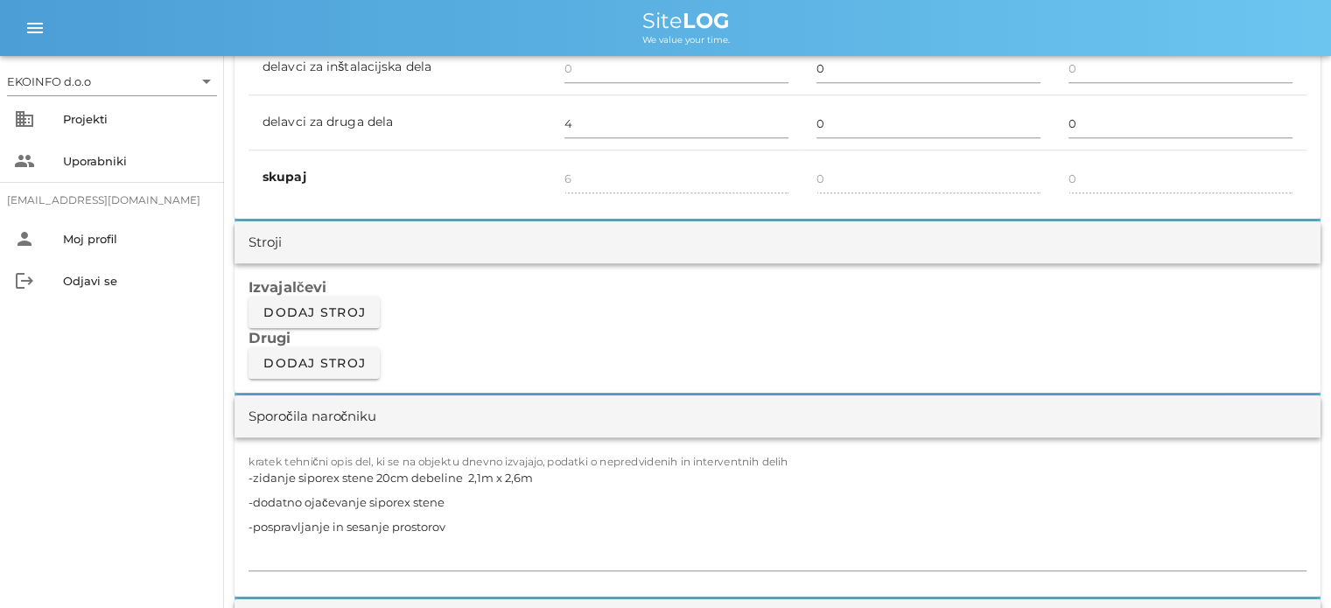
scroll to position [1312, 0]
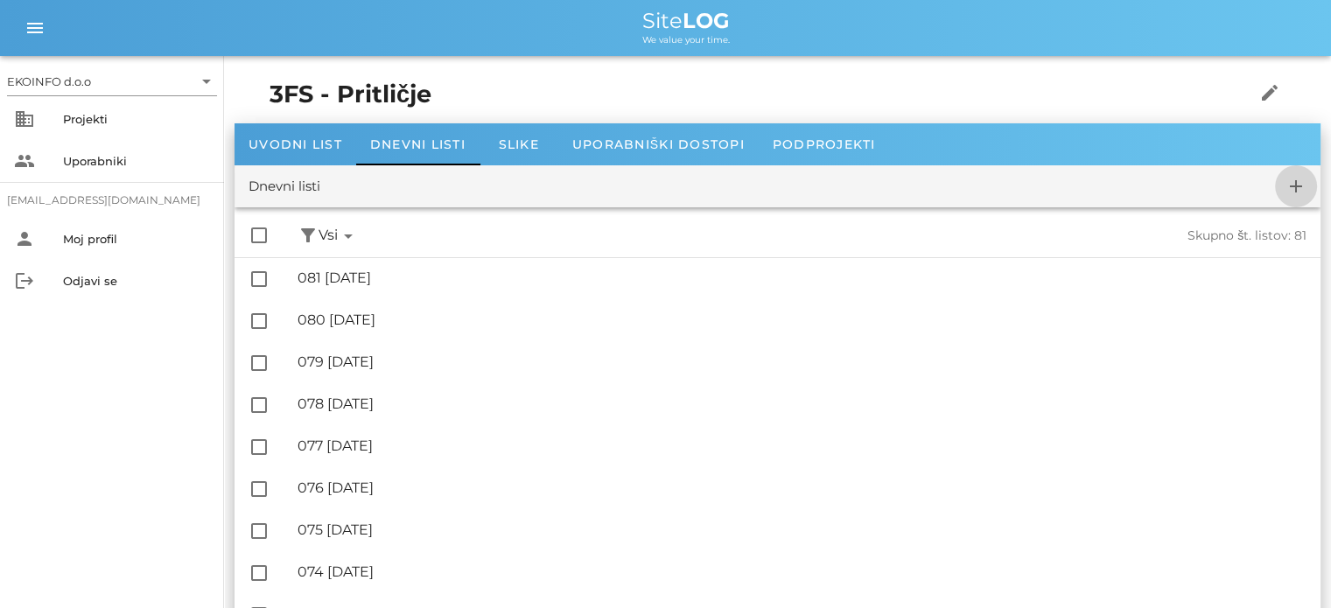
click at [1295, 183] on icon "add" at bounding box center [1295, 186] width 21 height 21
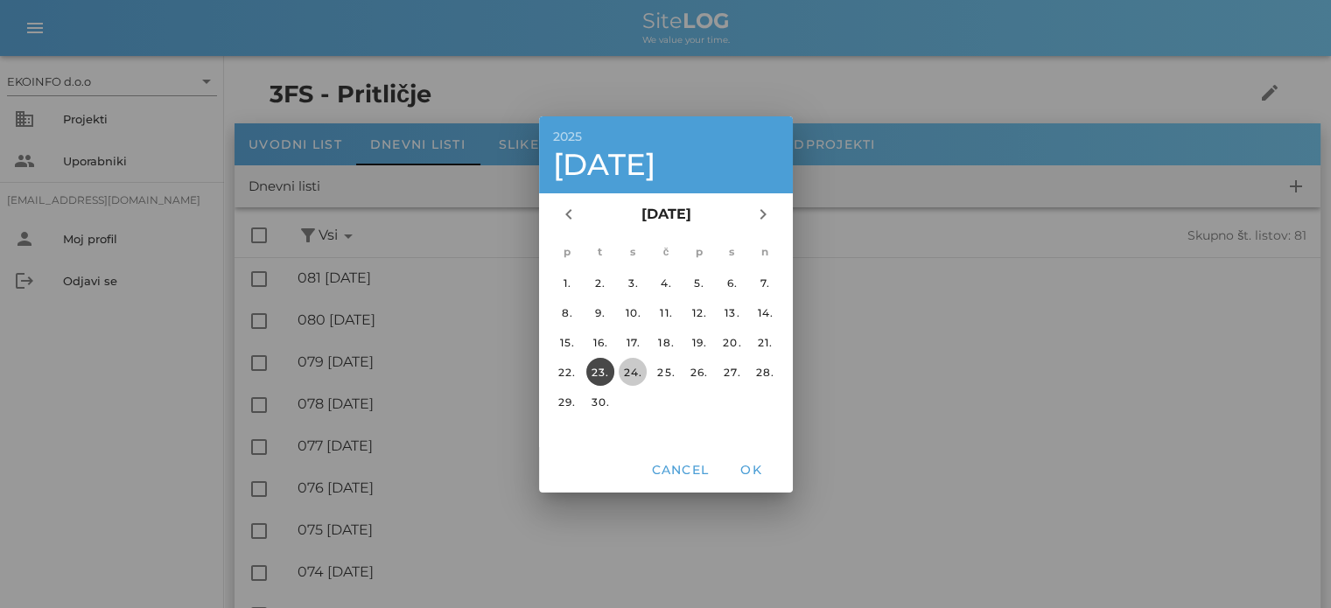
click at [634, 367] on div "24." at bounding box center [633, 371] width 28 height 13
click at [754, 471] on span "OK" at bounding box center [751, 470] width 42 height 16
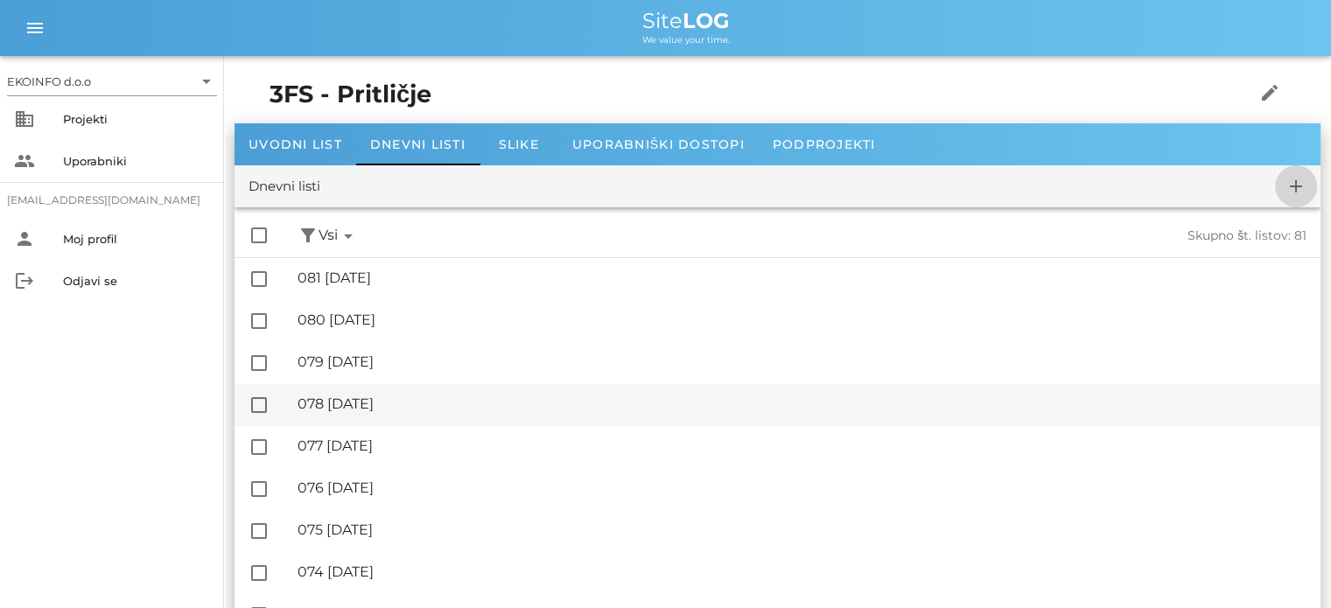
checkbox input "false"
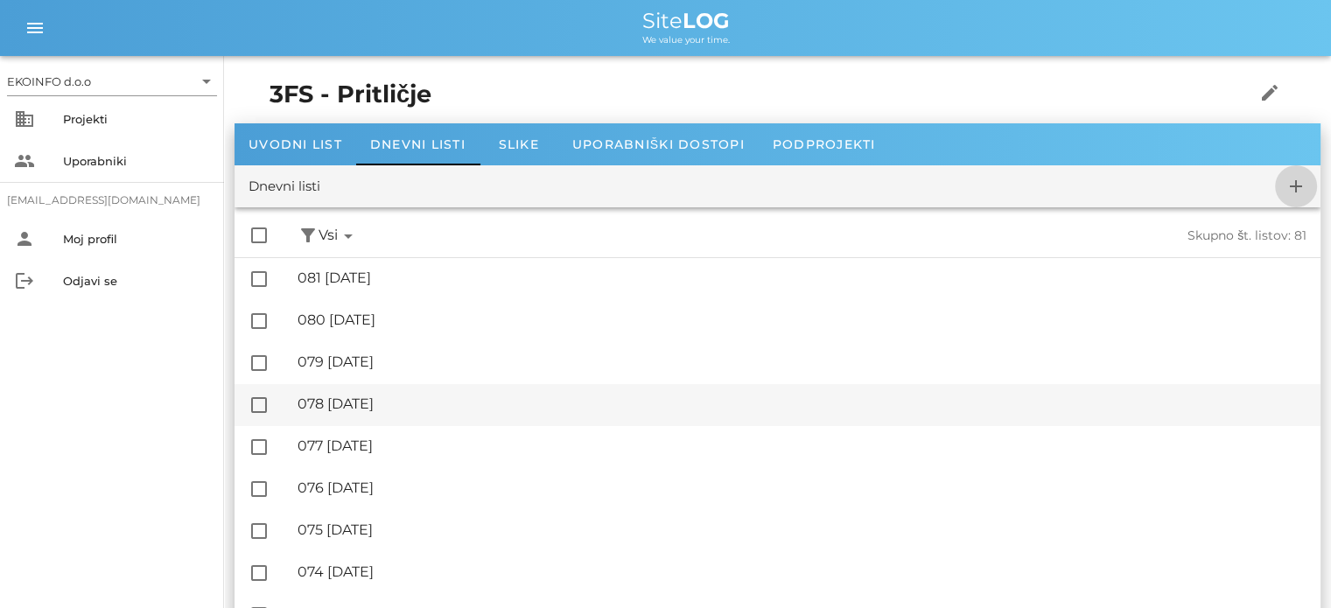
checkbox input "false"
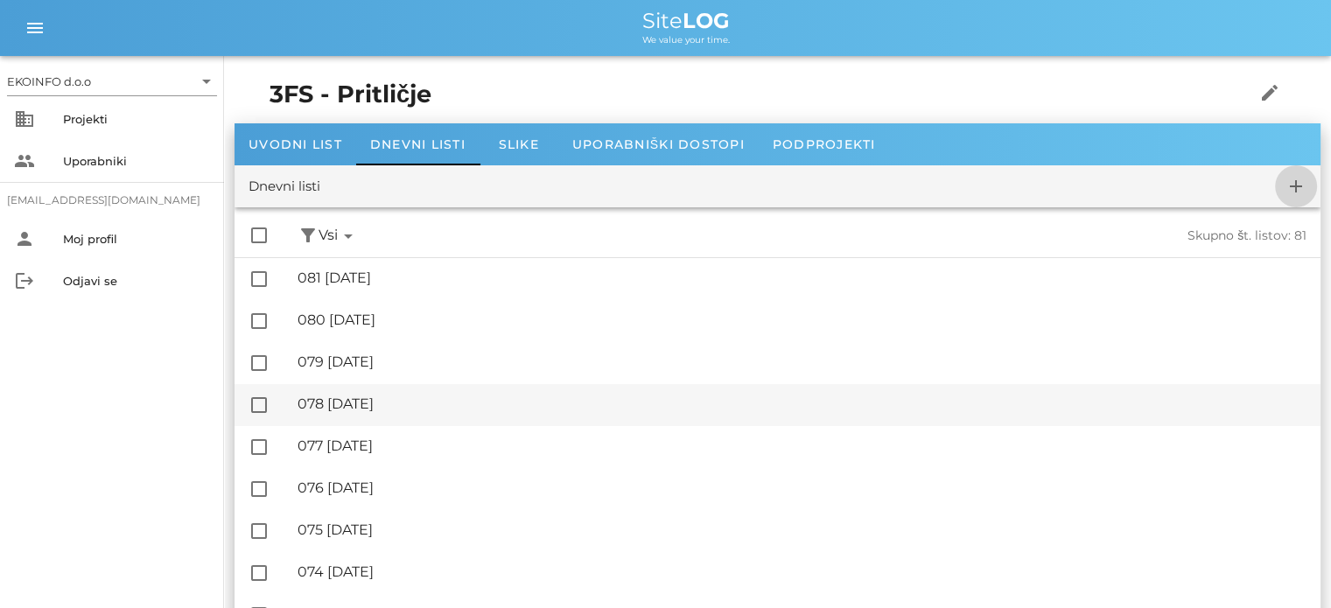
checkbox input "false"
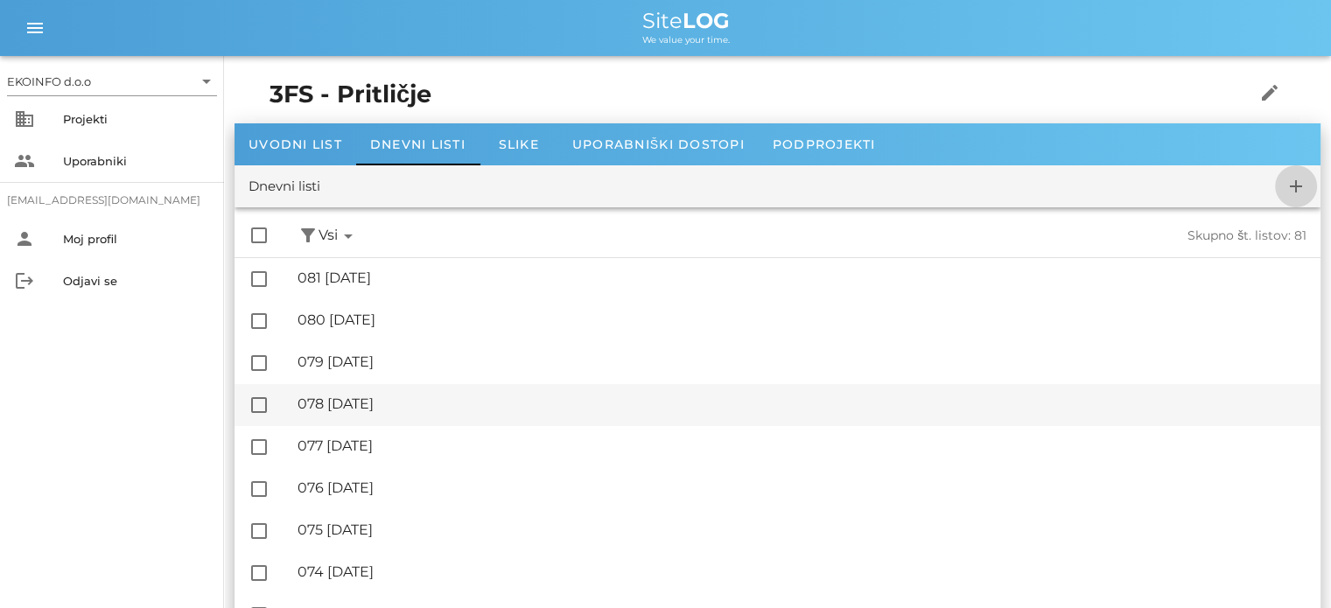
checkbox input "false"
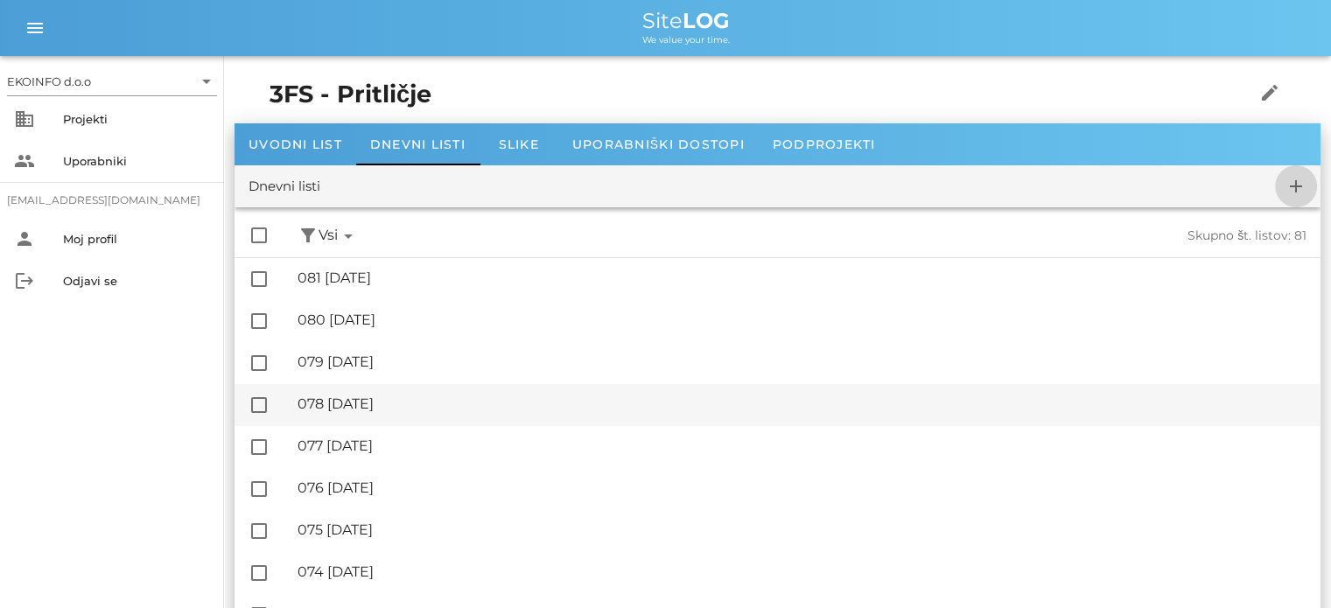
checkbox input "false"
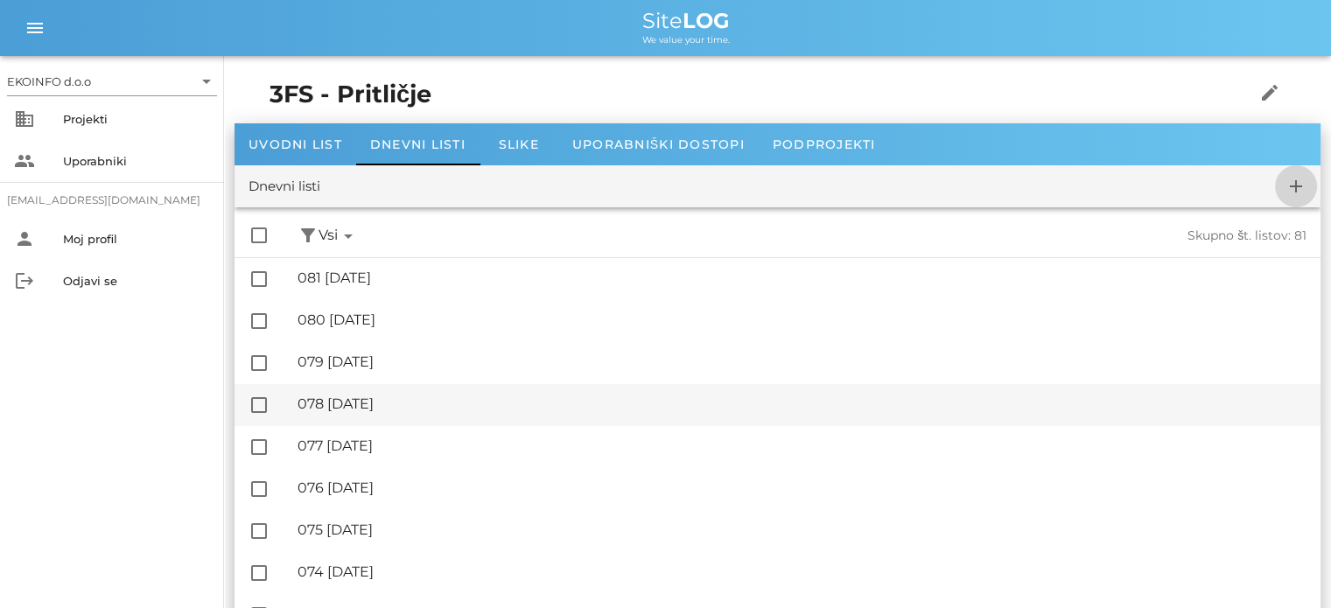
checkbox input "false"
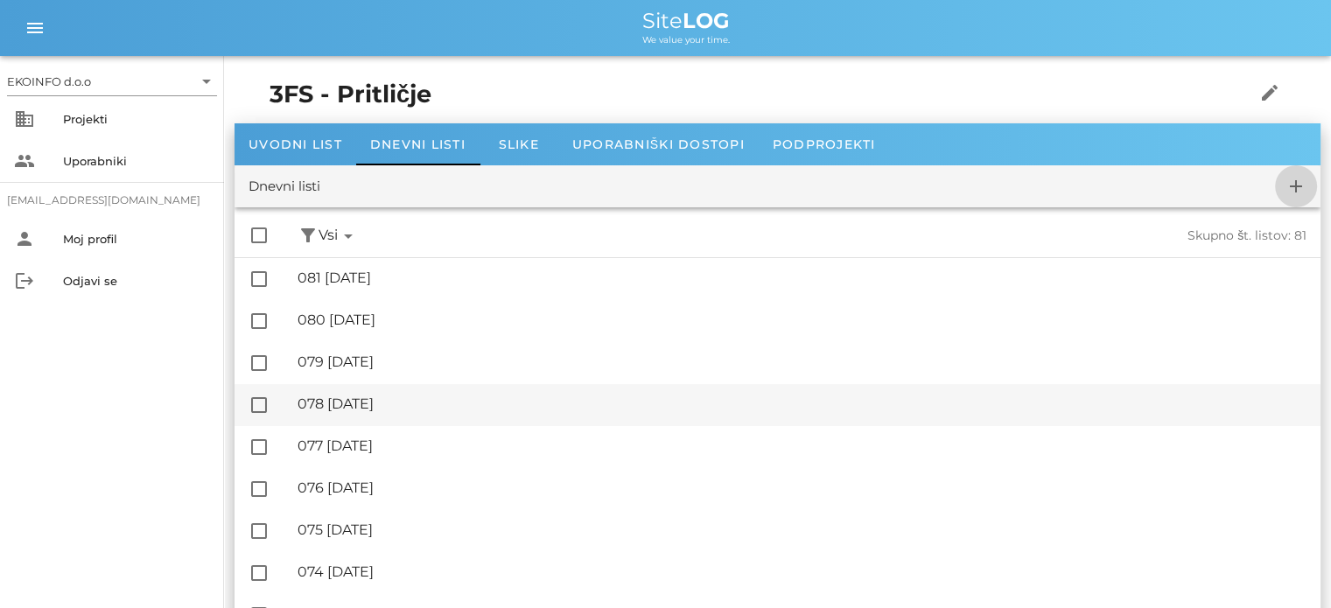
checkbox input "false"
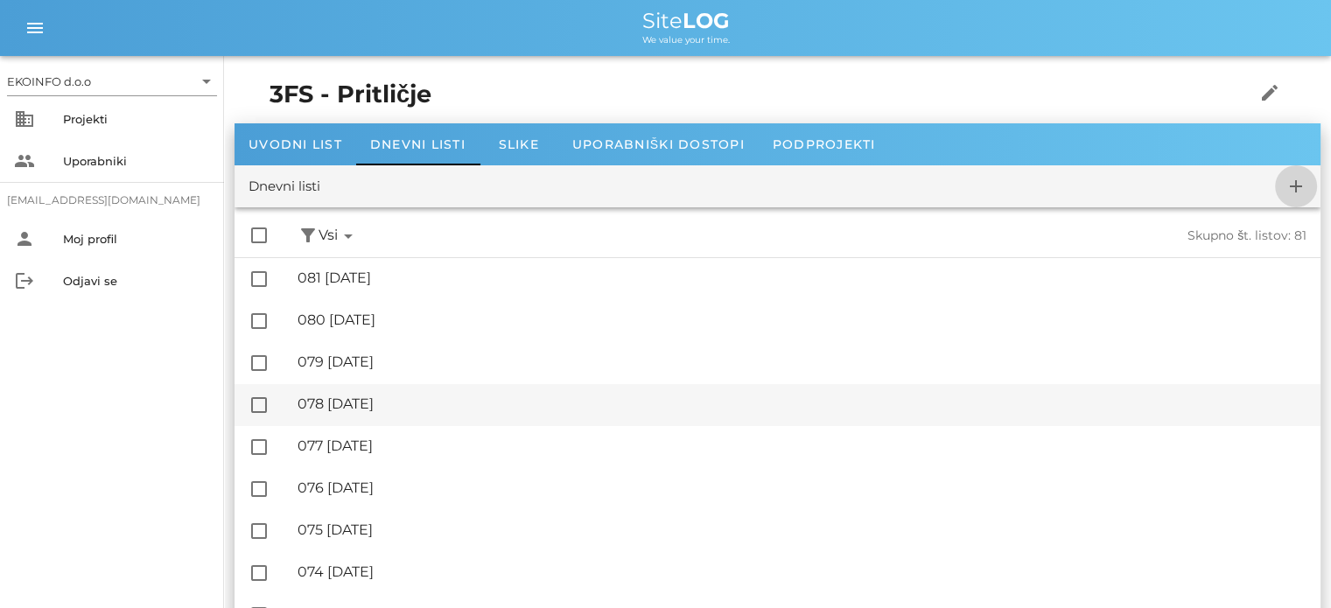
checkbox input "false"
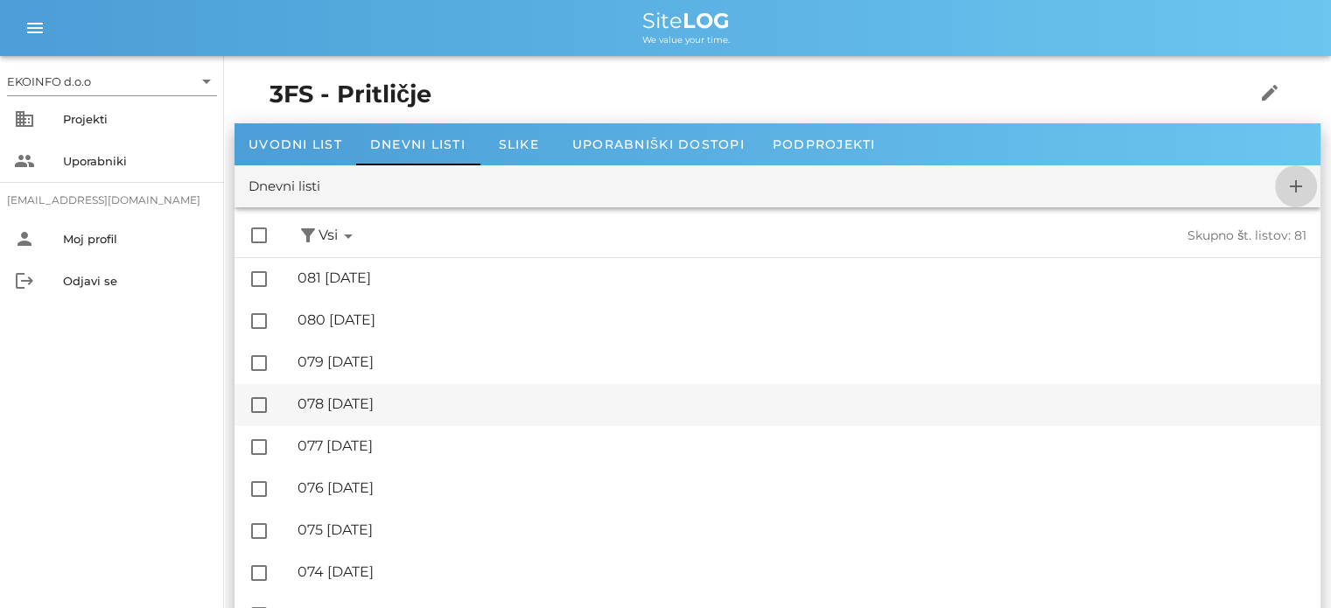
checkbox input "false"
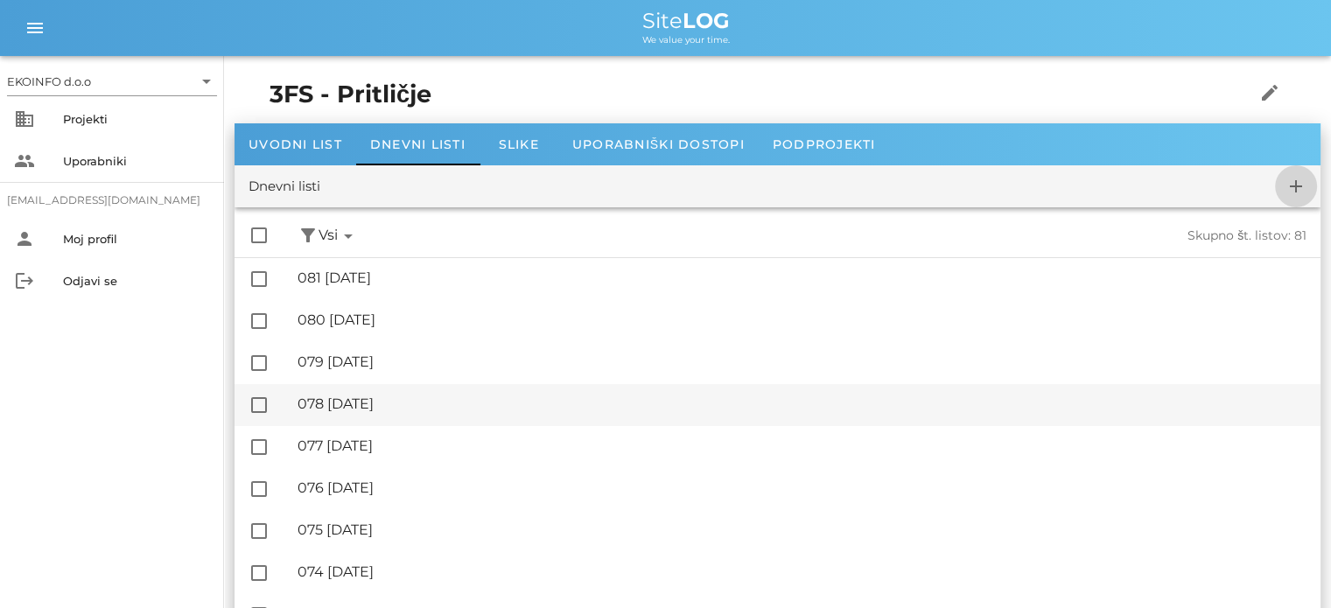
checkbox input "false"
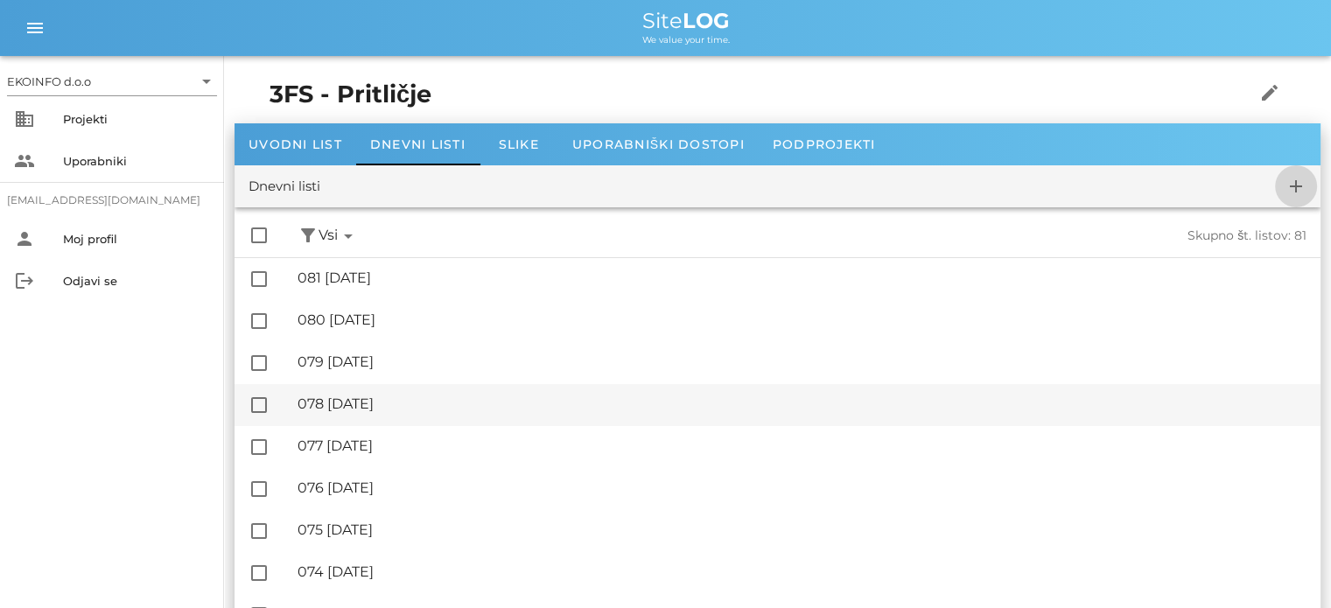
checkbox input "false"
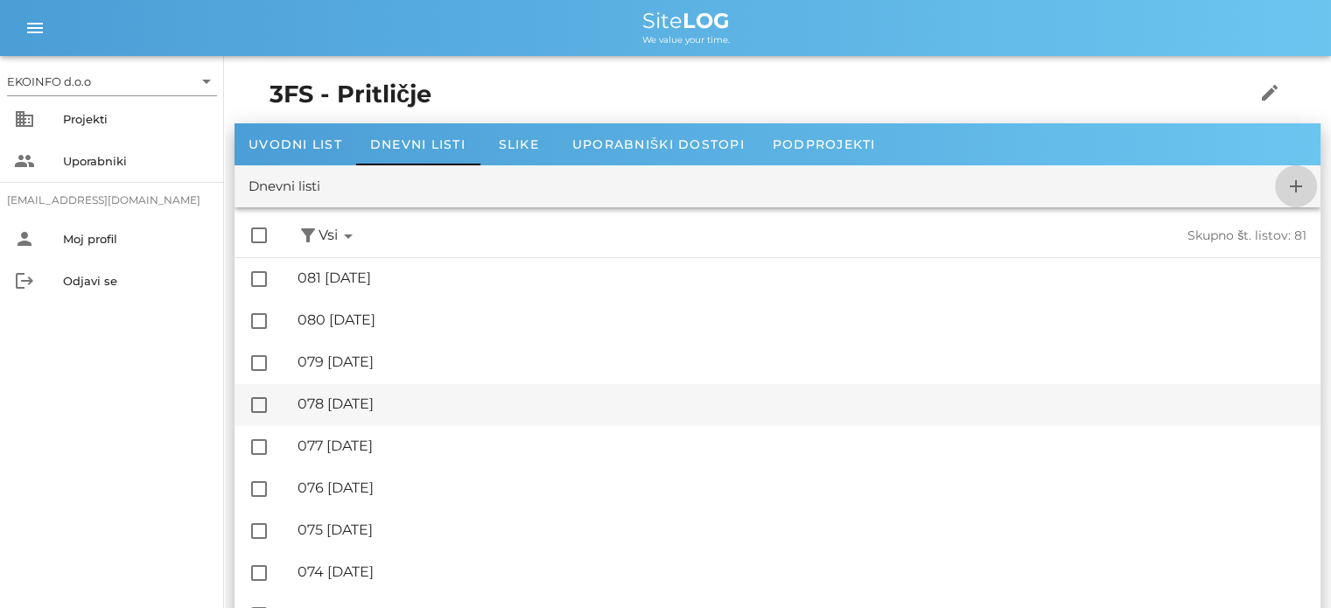
checkbox input "false"
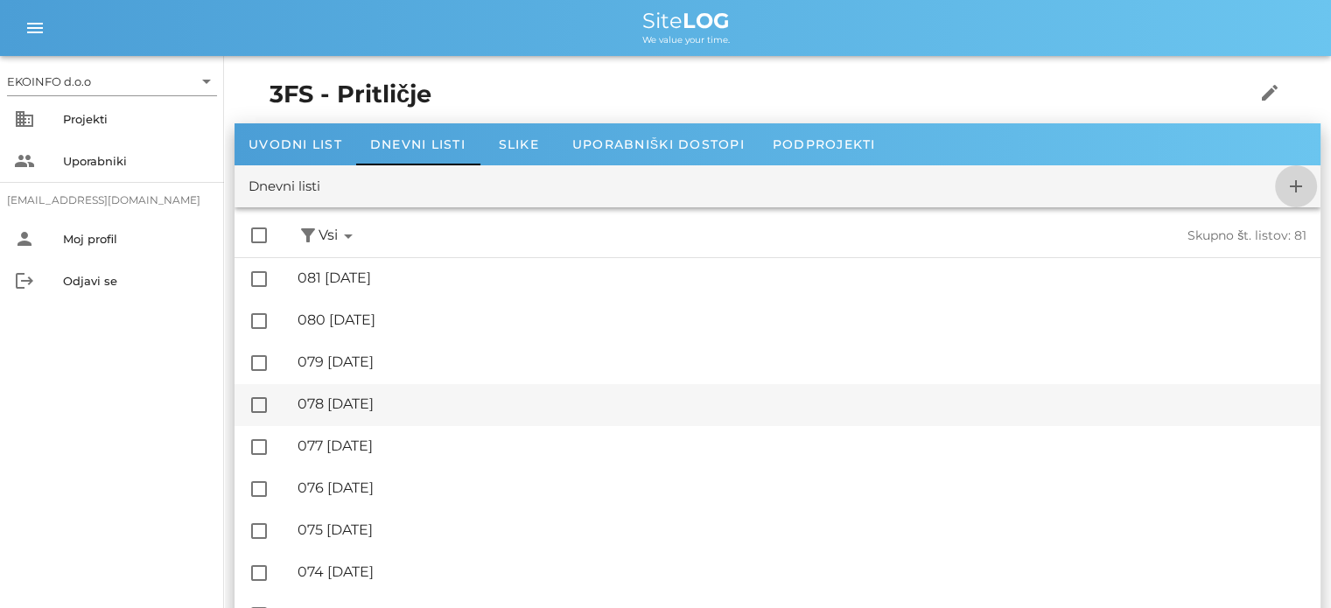
checkbox input "false"
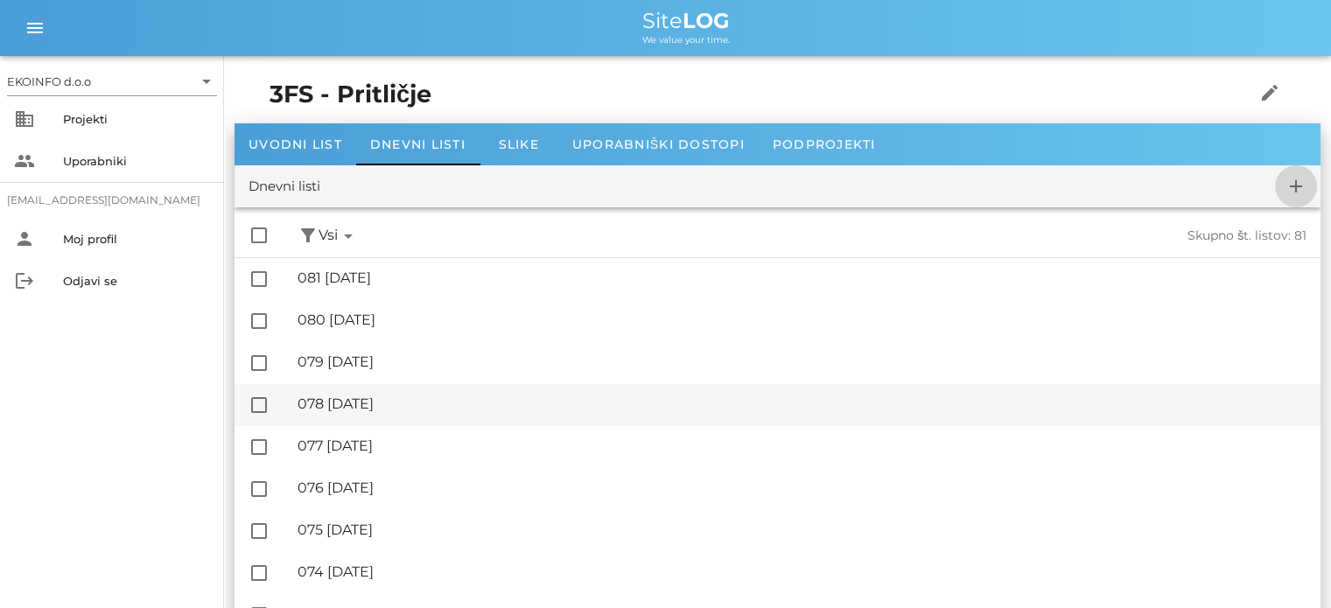
checkbox input "false"
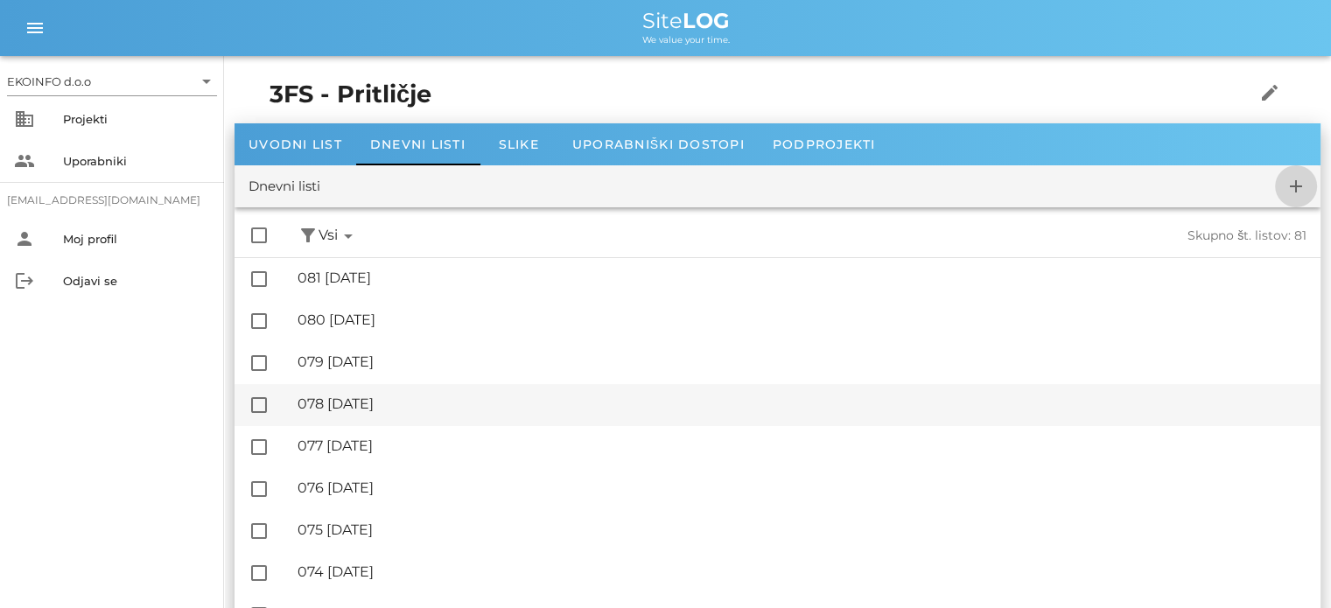
checkbox input "false"
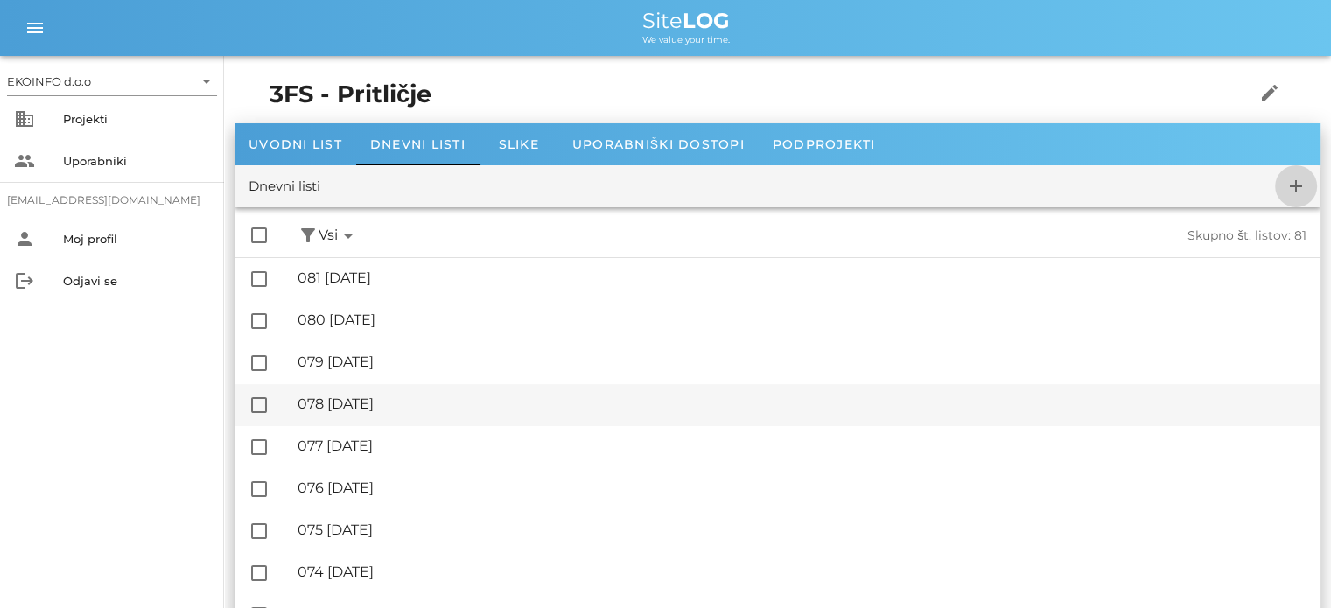
checkbox input "false"
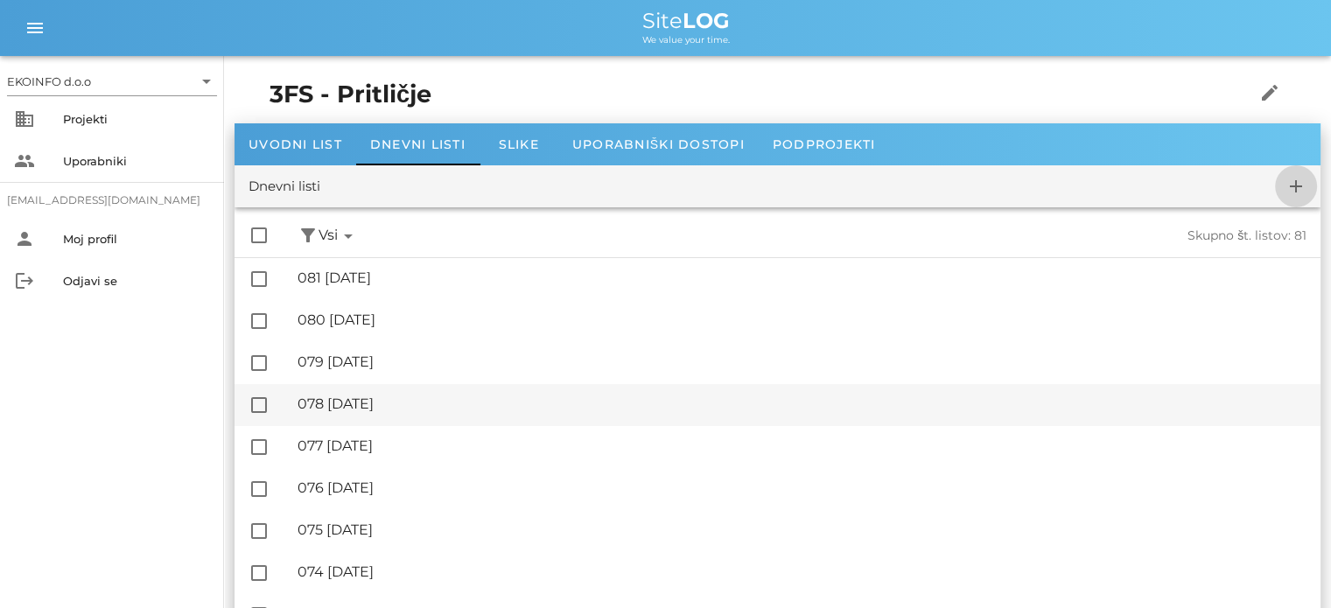
checkbox input "false"
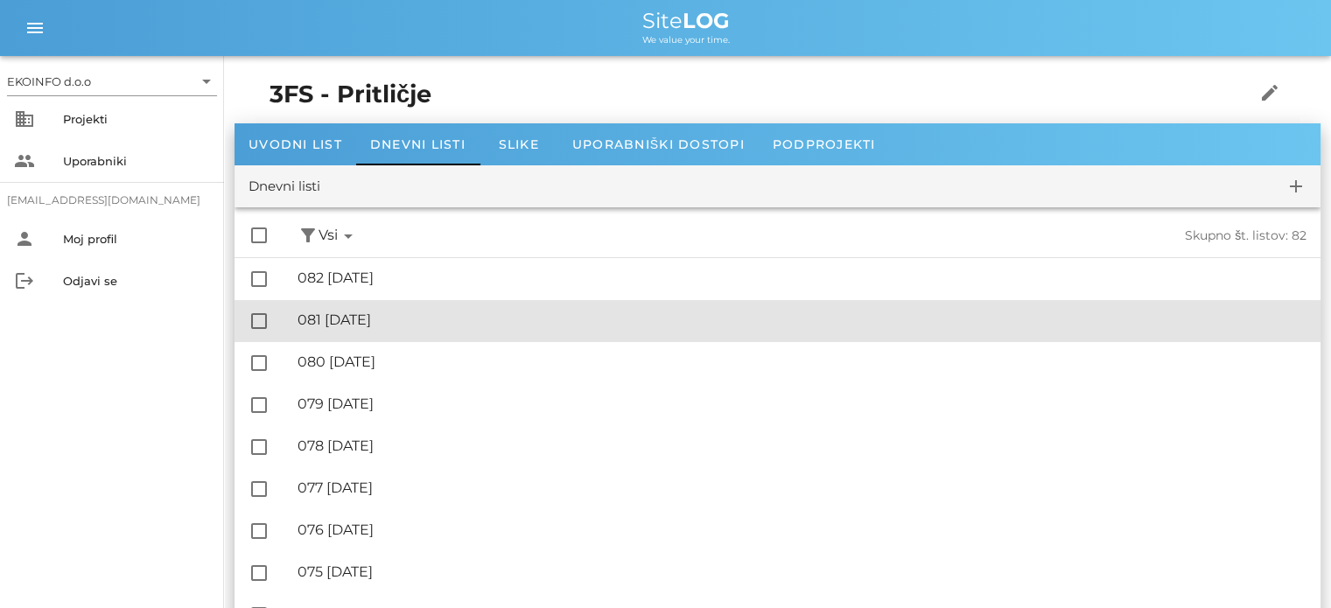
click at [392, 318] on div "🔏 081 [DATE]" at bounding box center [801, 319] width 1009 height 17
